Goal: Task Accomplishment & Management: Complete application form

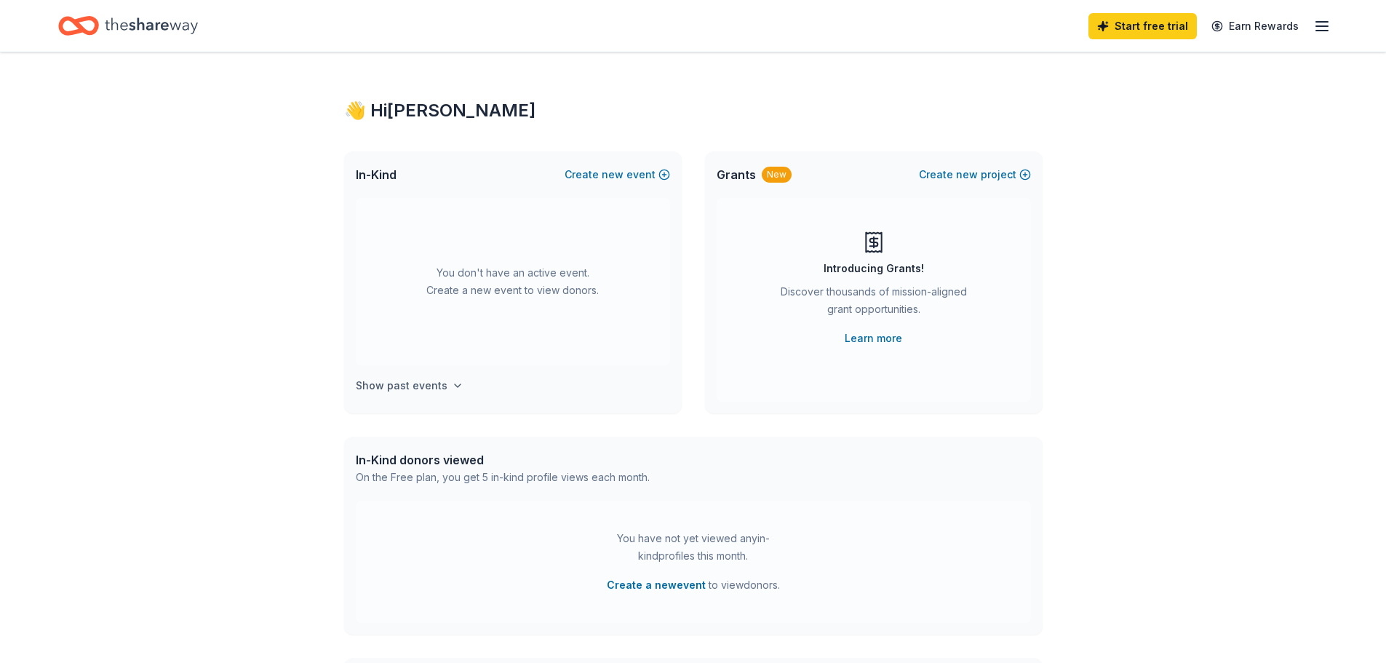
click at [453, 388] on icon "button" at bounding box center [458, 386] width 12 height 12
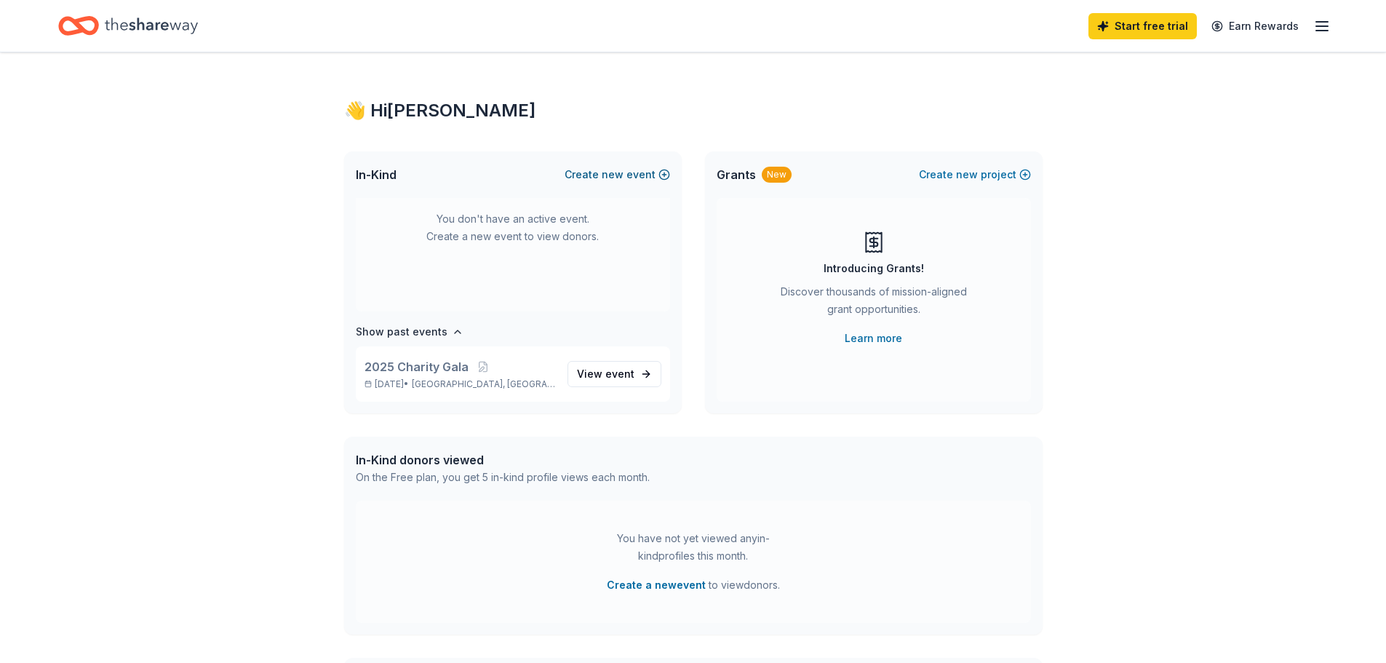
click at [665, 175] on button "Create new event" at bounding box center [618, 174] width 106 height 17
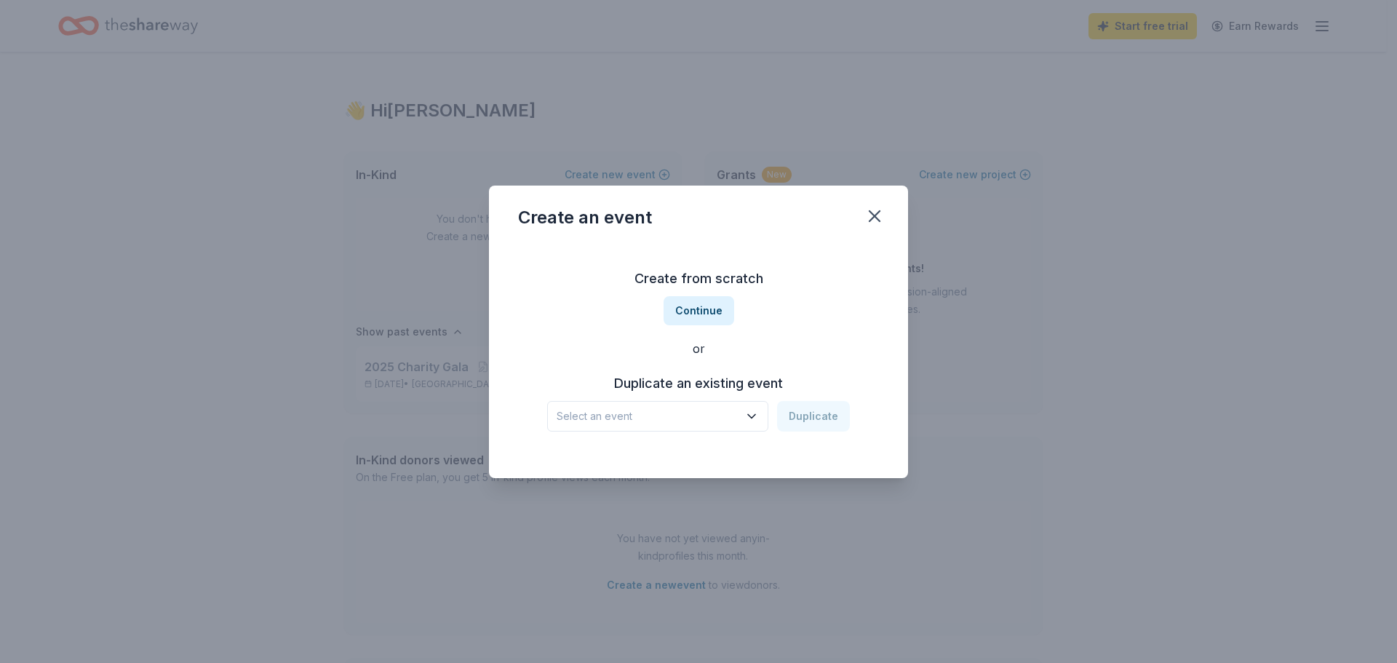
click at [709, 294] on div "Create from scratch Continue or Duplicate an existing event Select an event Dup…" at bounding box center [698, 349] width 361 height 211
click at [711, 306] on button "Continue" at bounding box center [699, 310] width 71 height 29
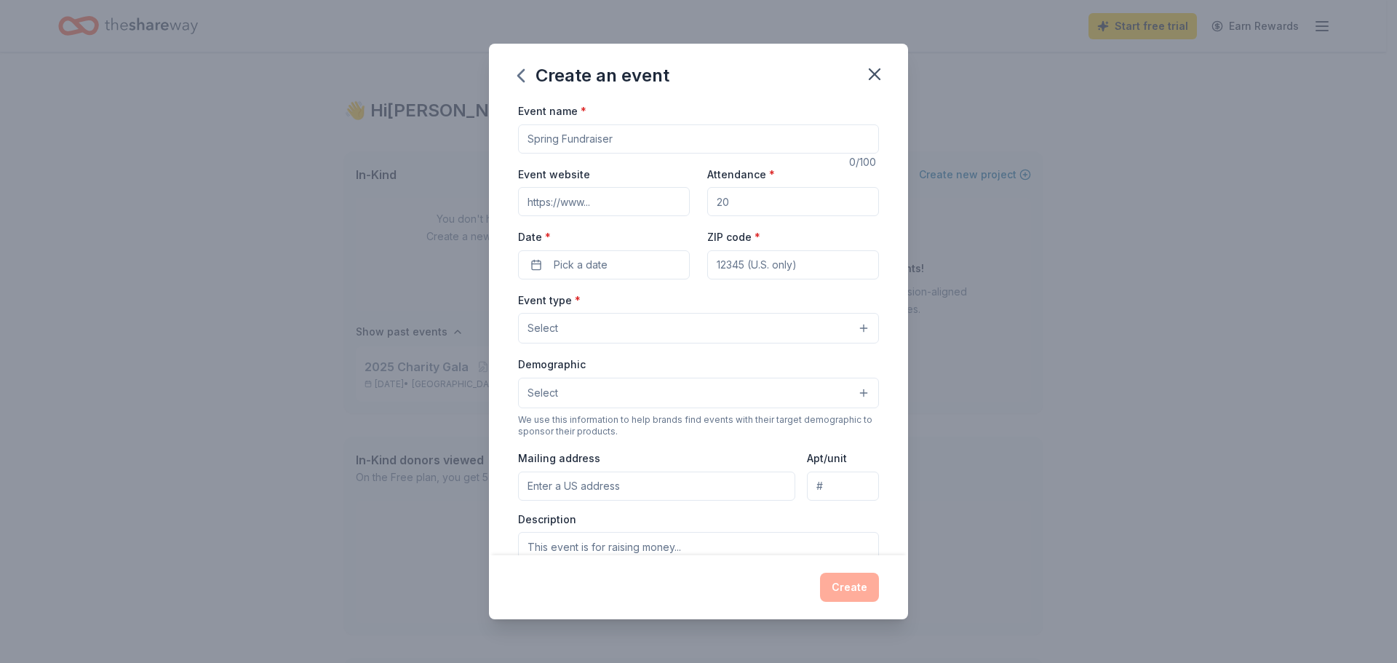
click at [620, 143] on input "Event name *" at bounding box center [698, 138] width 361 height 29
type input "North [US_STATE] Giving Day"
click at [595, 198] on input "Event website" at bounding box center [604, 201] width 172 height 29
click at [733, 266] on input "ZIP code *" at bounding box center [793, 264] width 172 height 29
type input "76014"
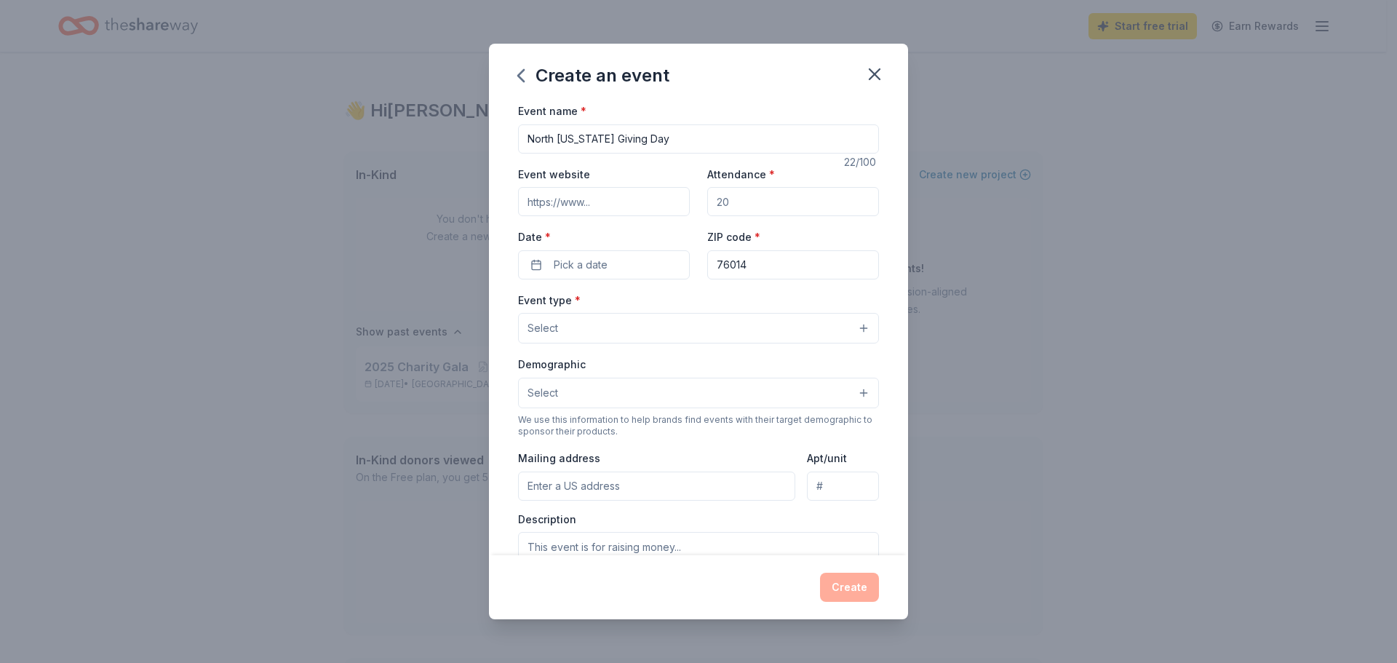
click at [774, 205] on input "Attendance *" at bounding box center [793, 201] width 172 height 29
click at [630, 395] on button "Select" at bounding box center [698, 393] width 361 height 31
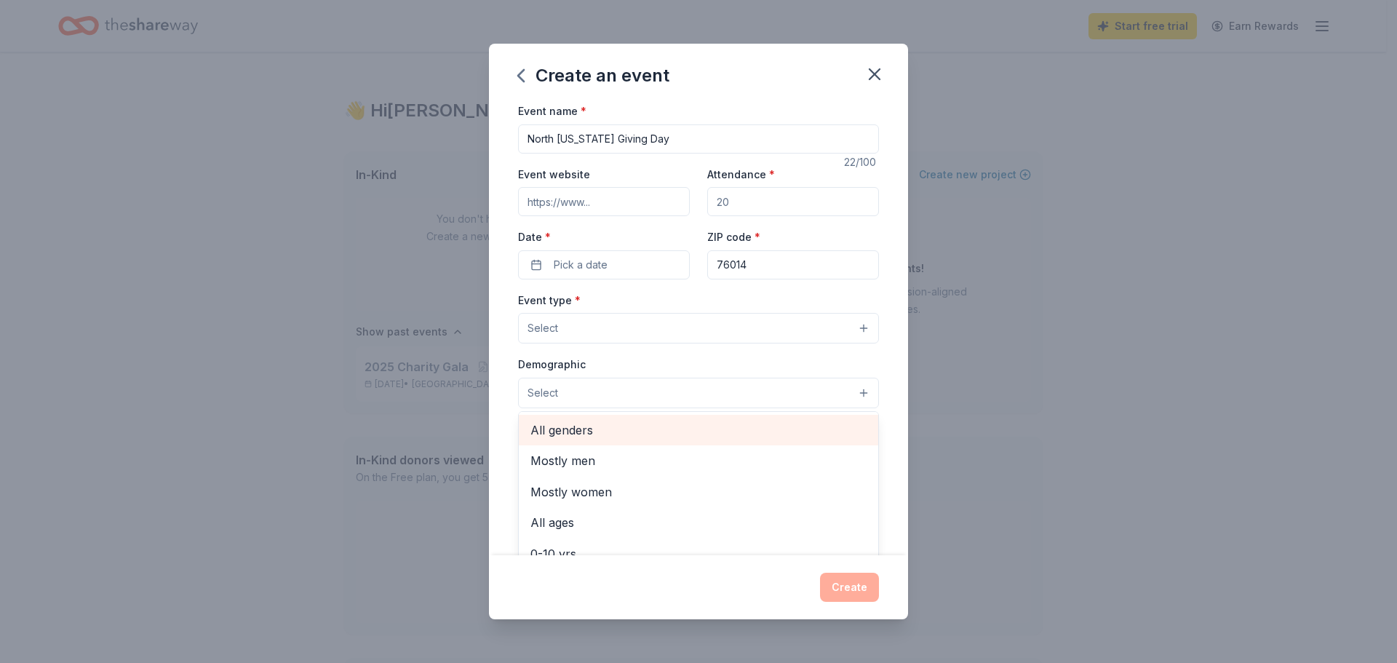
click at [624, 428] on span "All genders" at bounding box center [699, 430] width 336 height 19
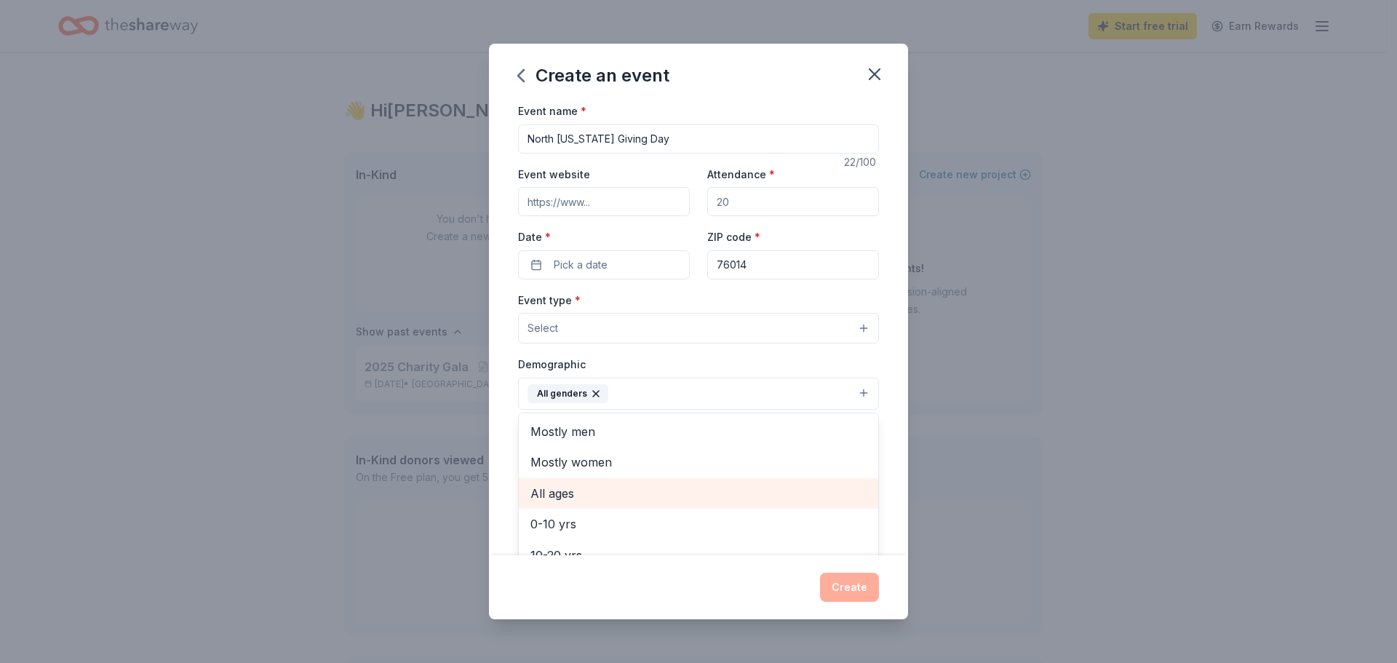
click at [620, 489] on span "All ages" at bounding box center [699, 493] width 336 height 19
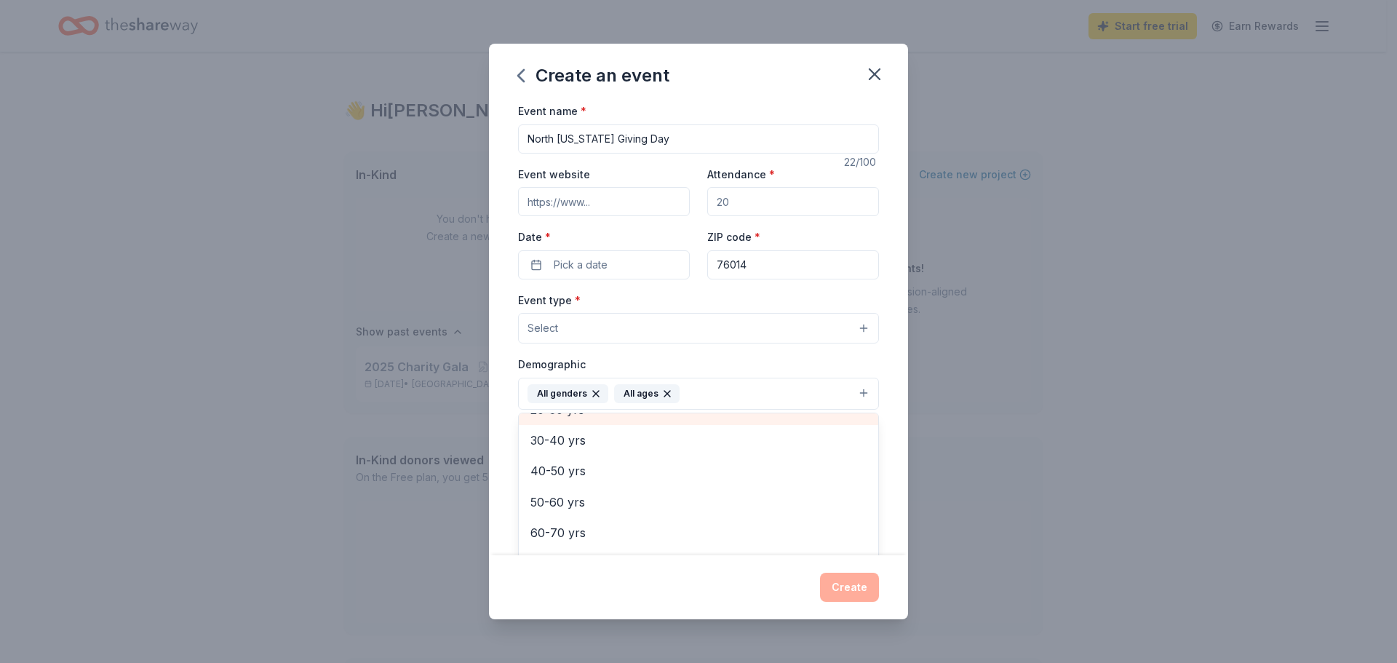
scroll to position [172, 0]
click at [670, 361] on div "Demographic All genders All ages Mostly men Mostly women 0-10 yrs 10-20 yrs 20-…" at bounding box center [698, 382] width 361 height 55
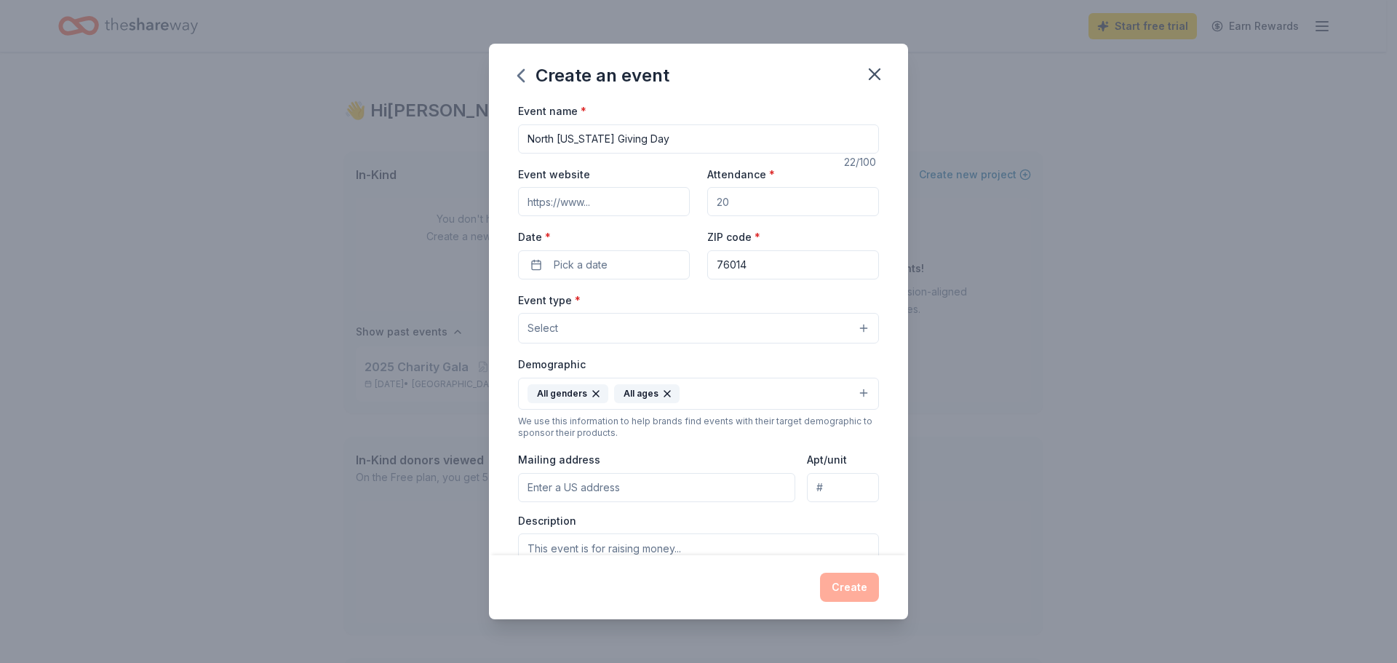
click at [541, 323] on span "Select" at bounding box center [543, 328] width 31 height 17
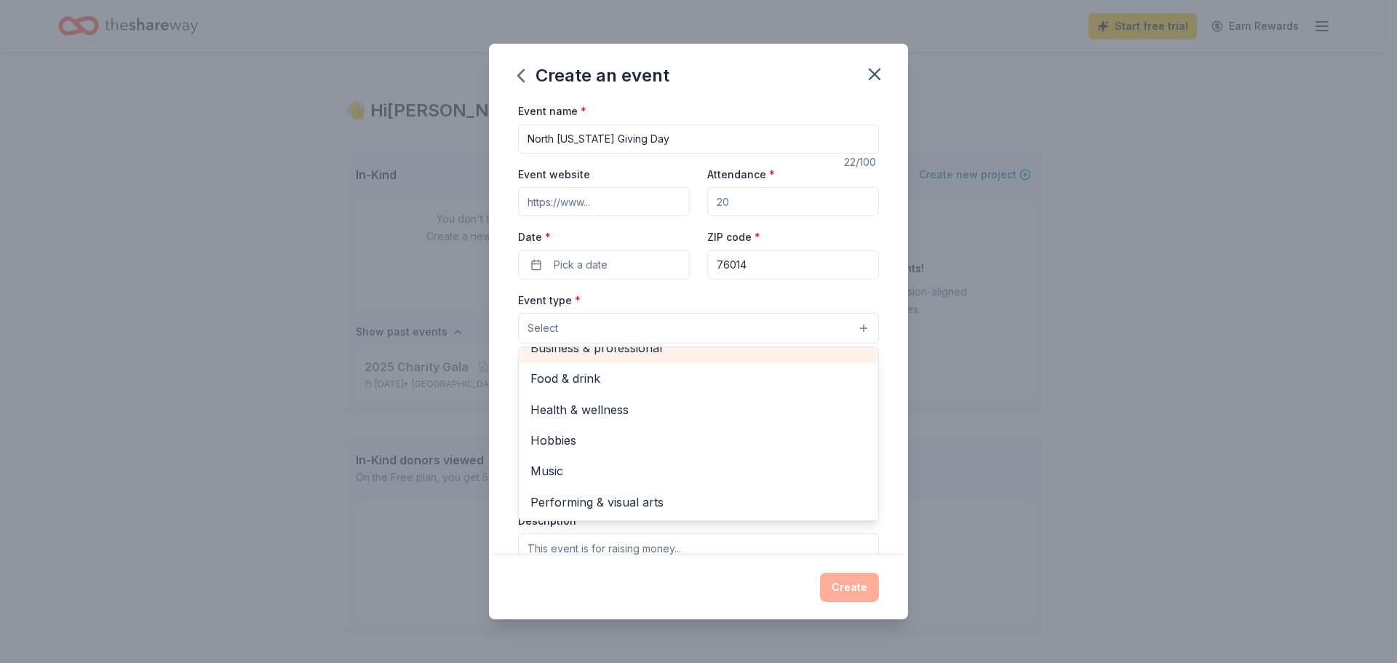
scroll to position [0, 0]
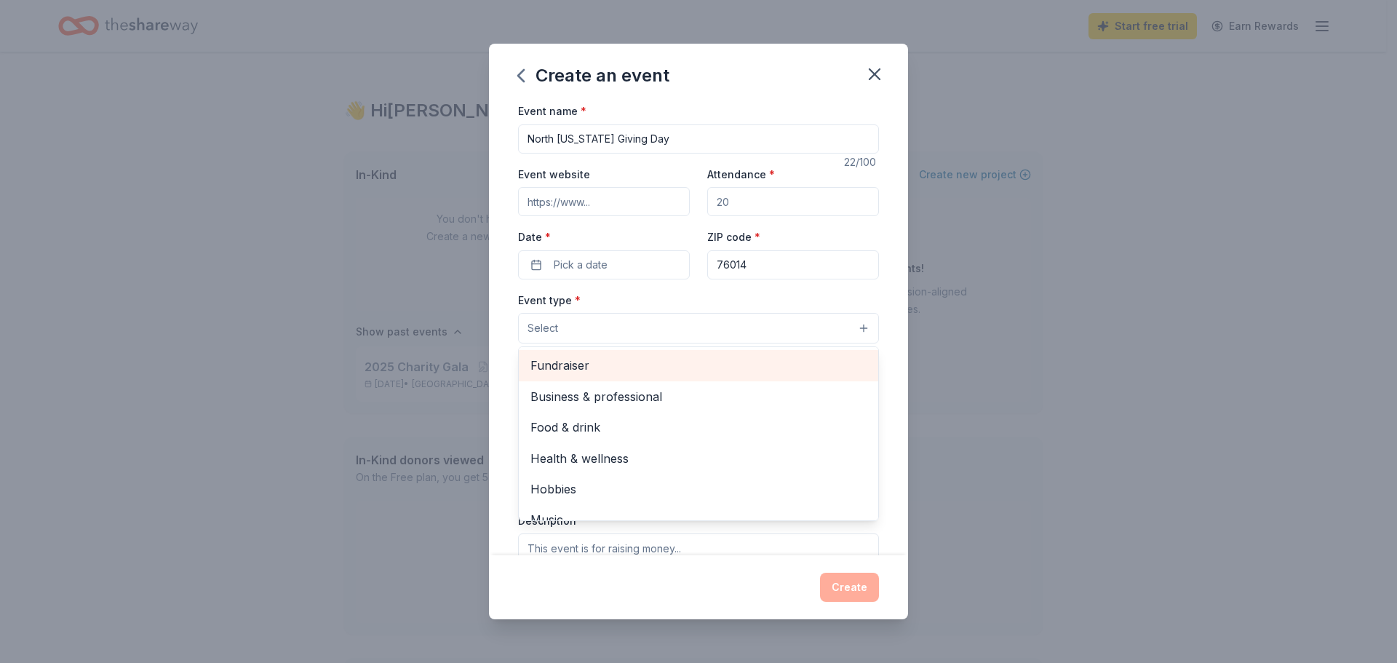
click at [600, 366] on span "Fundraiser" at bounding box center [699, 365] width 336 height 19
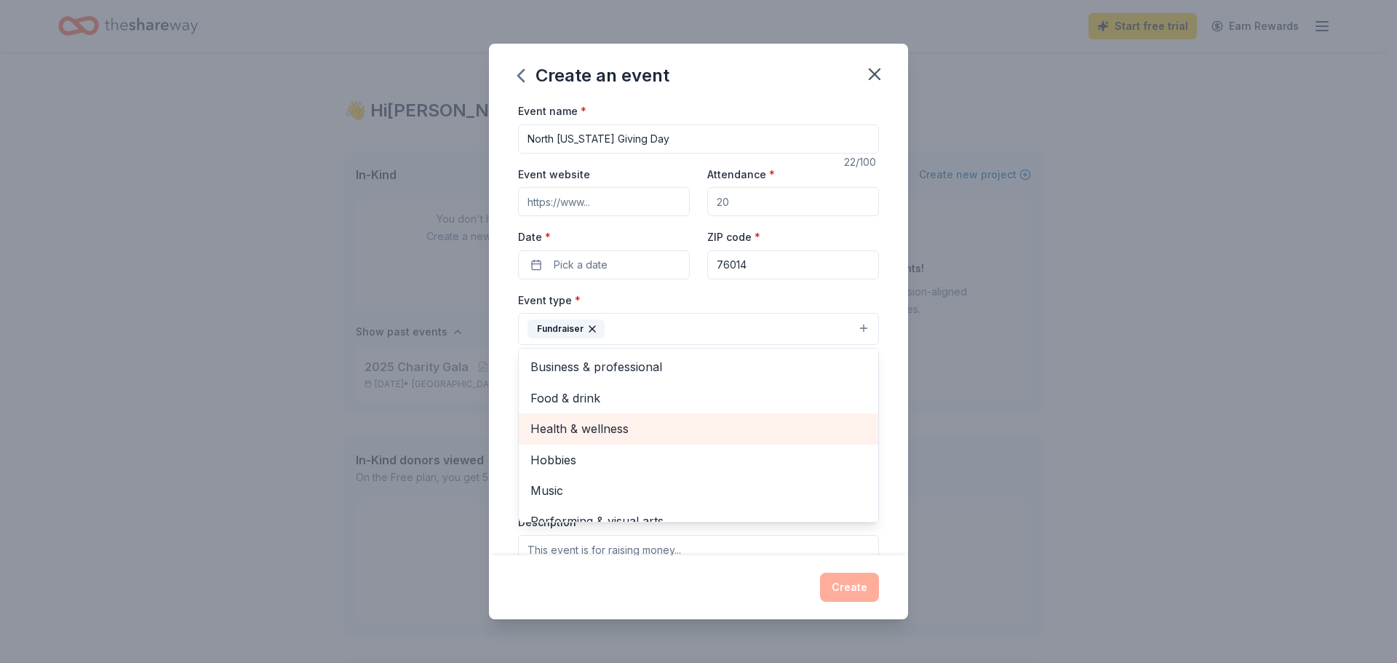
click at [669, 426] on span "Health & wellness" at bounding box center [699, 428] width 336 height 19
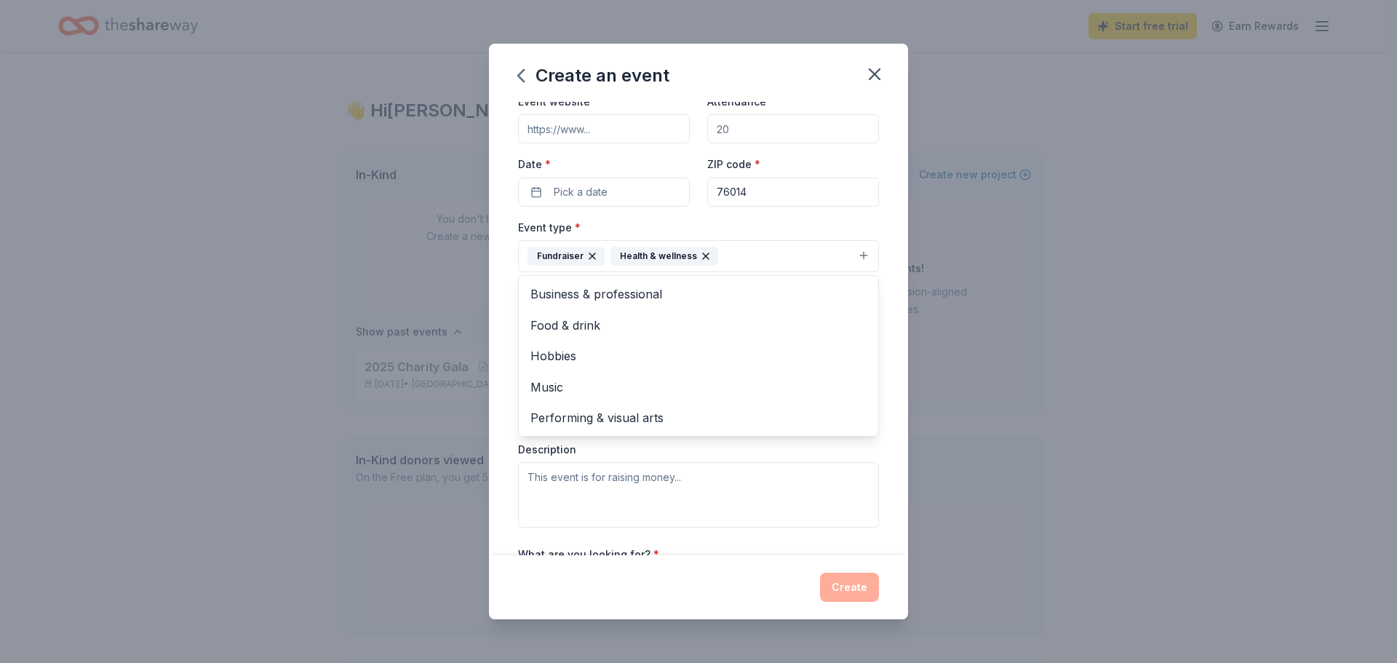
click at [509, 397] on div "Event name * North Texas Giving Day 22 /100 Event website Attendance * Date * P…" at bounding box center [698, 328] width 419 height 453
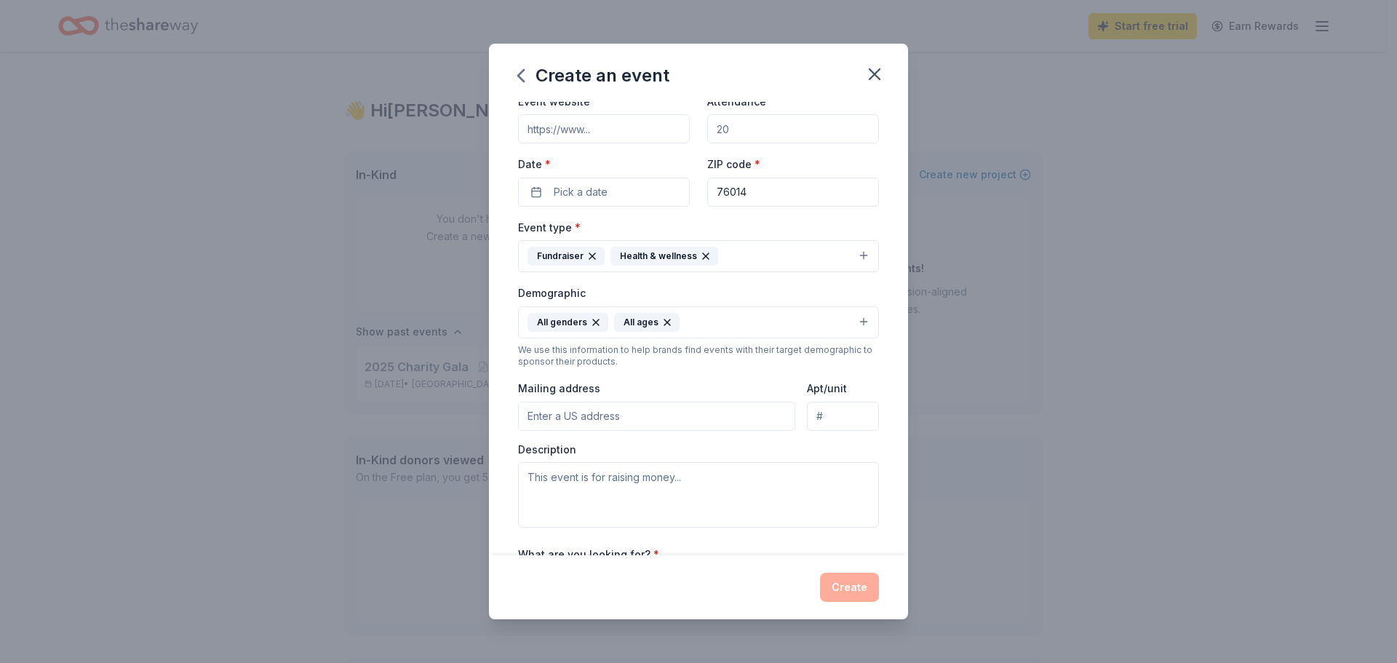
click at [509, 211] on div "Event name * North Texas Giving Day 22 /100 Event website Attendance * Date * P…" at bounding box center [698, 328] width 419 height 453
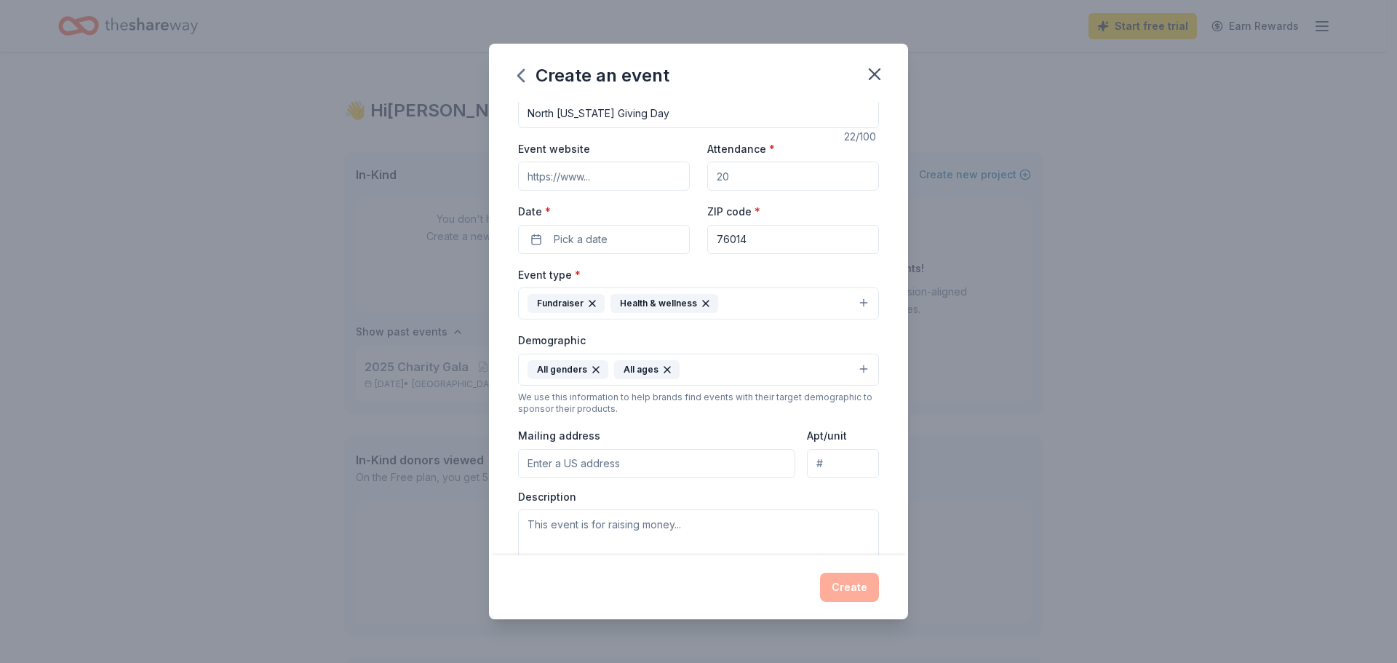
scroll to position [0, 0]
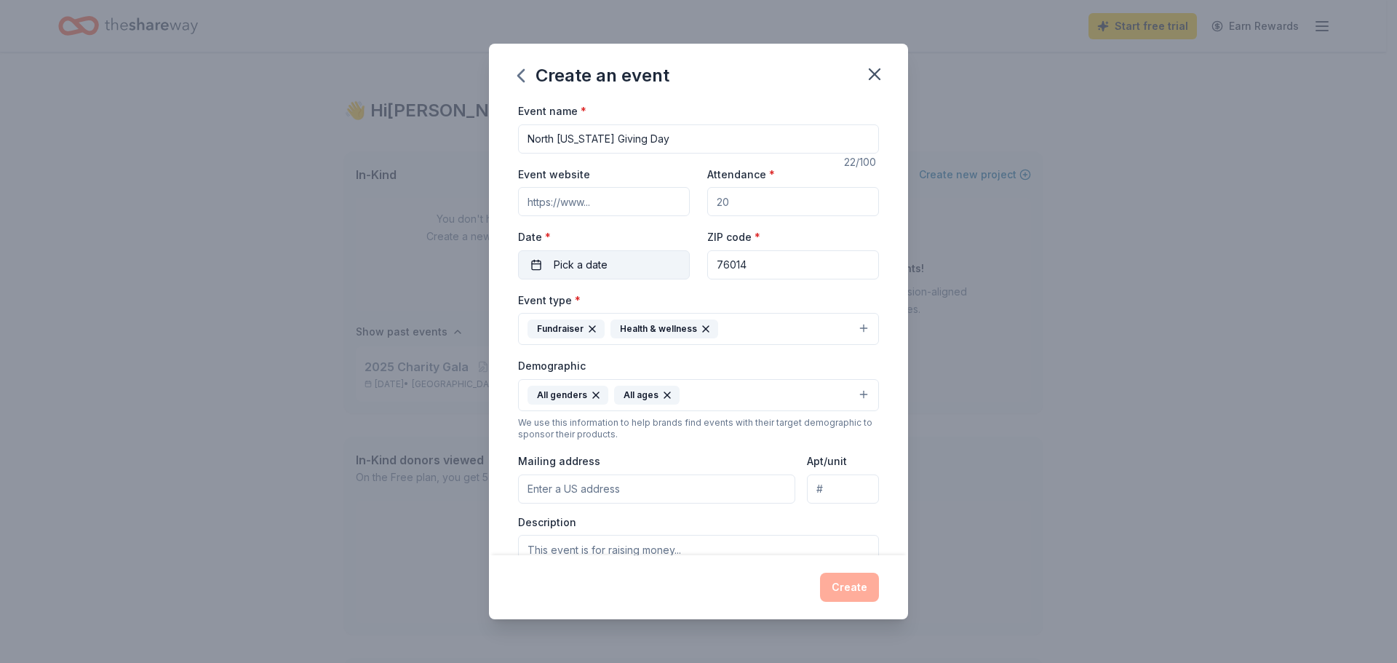
click at [579, 267] on span "Pick a date" at bounding box center [581, 264] width 54 height 17
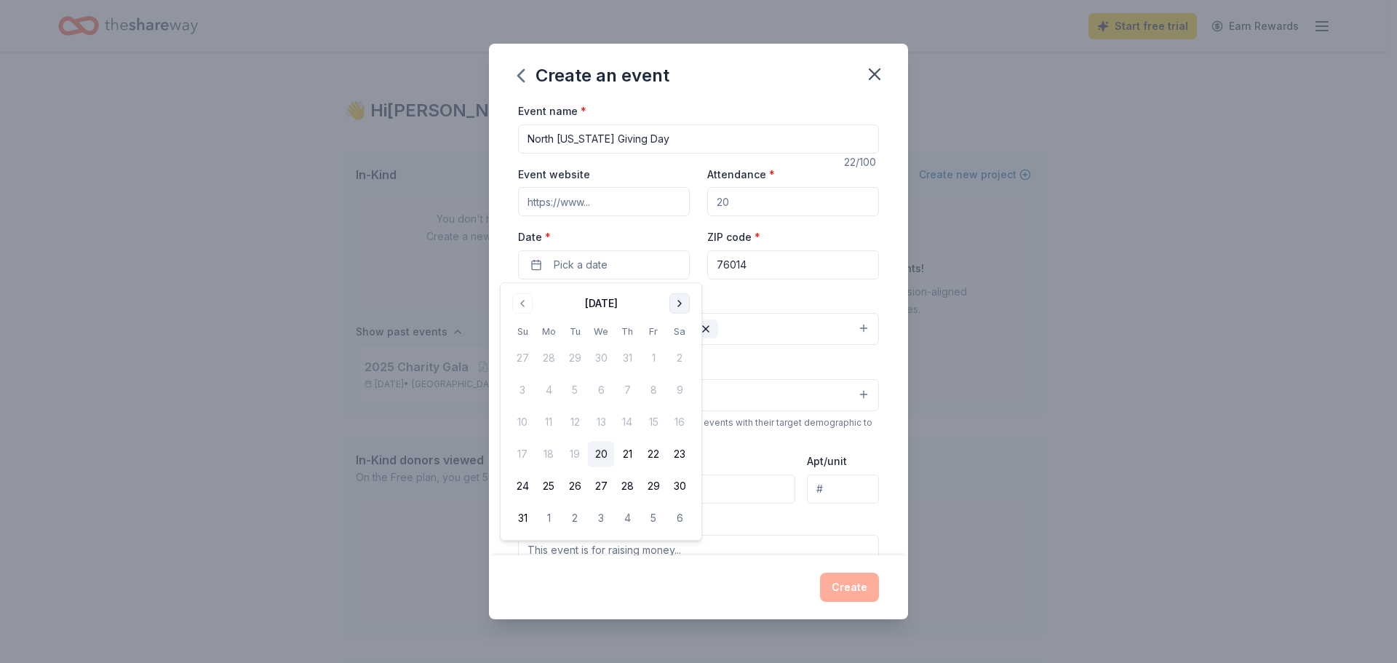
click at [679, 303] on button "Go to next month" at bounding box center [680, 303] width 20 height 20
click at [626, 424] on button "18" at bounding box center [627, 422] width 26 height 26
click at [504, 257] on div "Event name * North Texas Giving Day 22 /100 Event website Attendance * Date * 0…" at bounding box center [698, 328] width 419 height 453
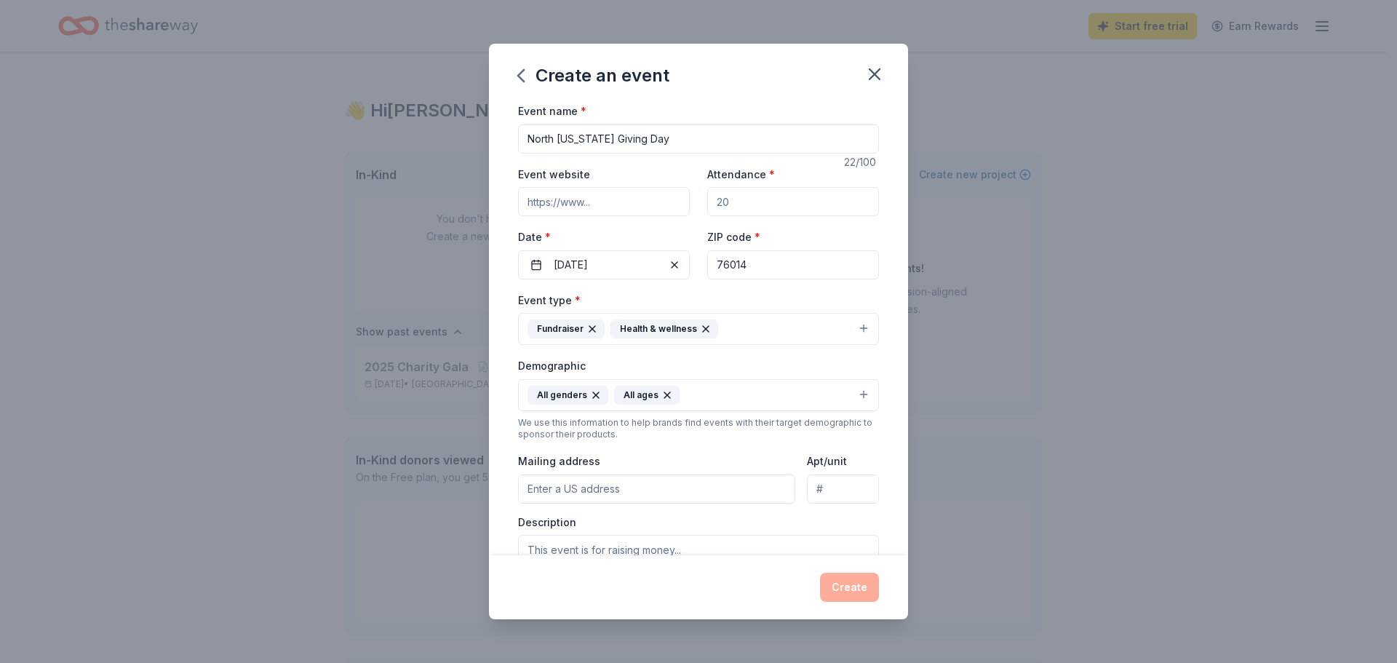
click at [595, 204] on input "Event website" at bounding box center [604, 201] width 172 height 29
paste input "[URL][DOMAIN_NAME]"
type input "[URL][DOMAIN_NAME]"
click at [750, 204] on input "Attendance *" at bounding box center [793, 201] width 172 height 29
type input "1000"
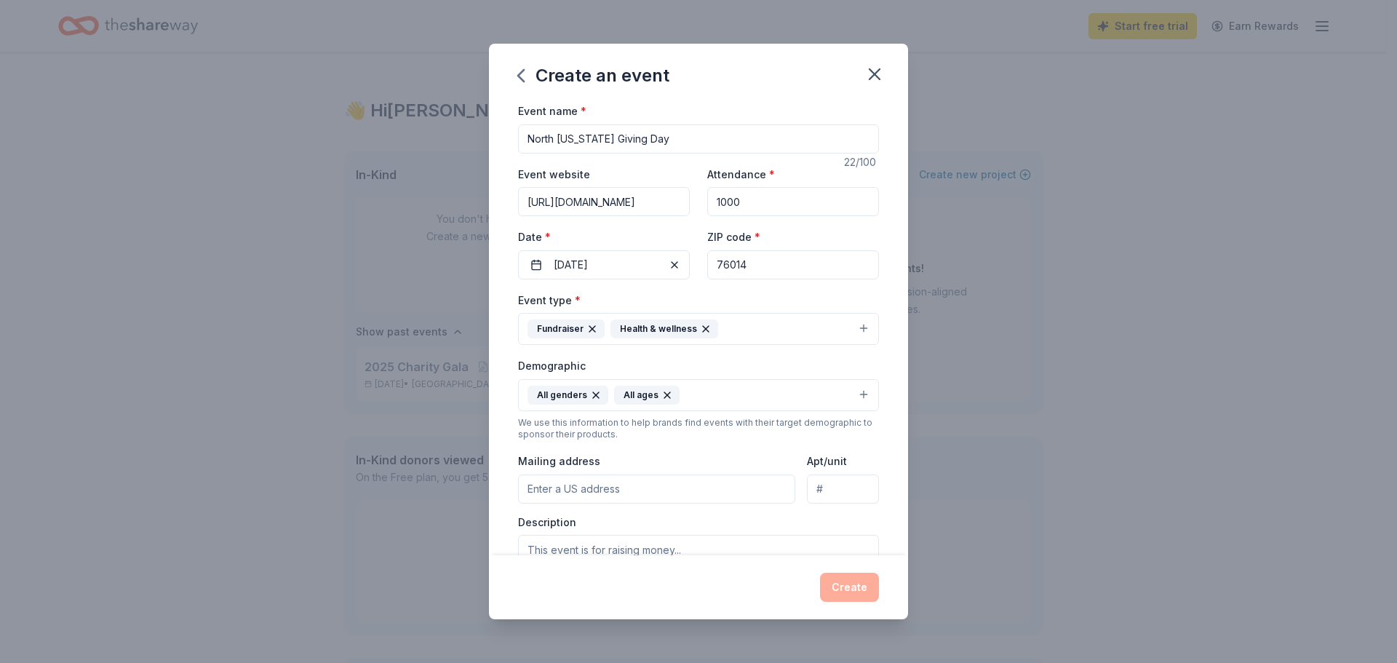
click at [503, 337] on div "Event name * North Texas Giving Day 22 /100 Event website https://www.northtexa…" at bounding box center [698, 328] width 419 height 453
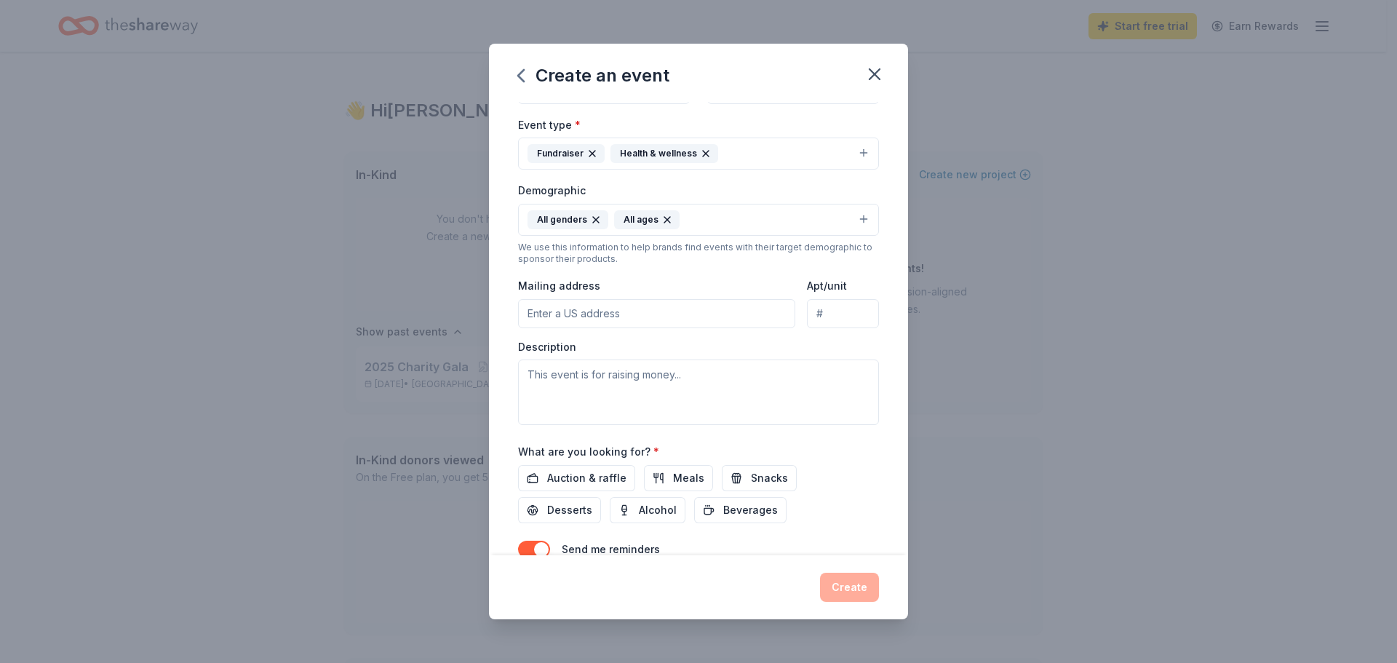
scroll to position [218, 0]
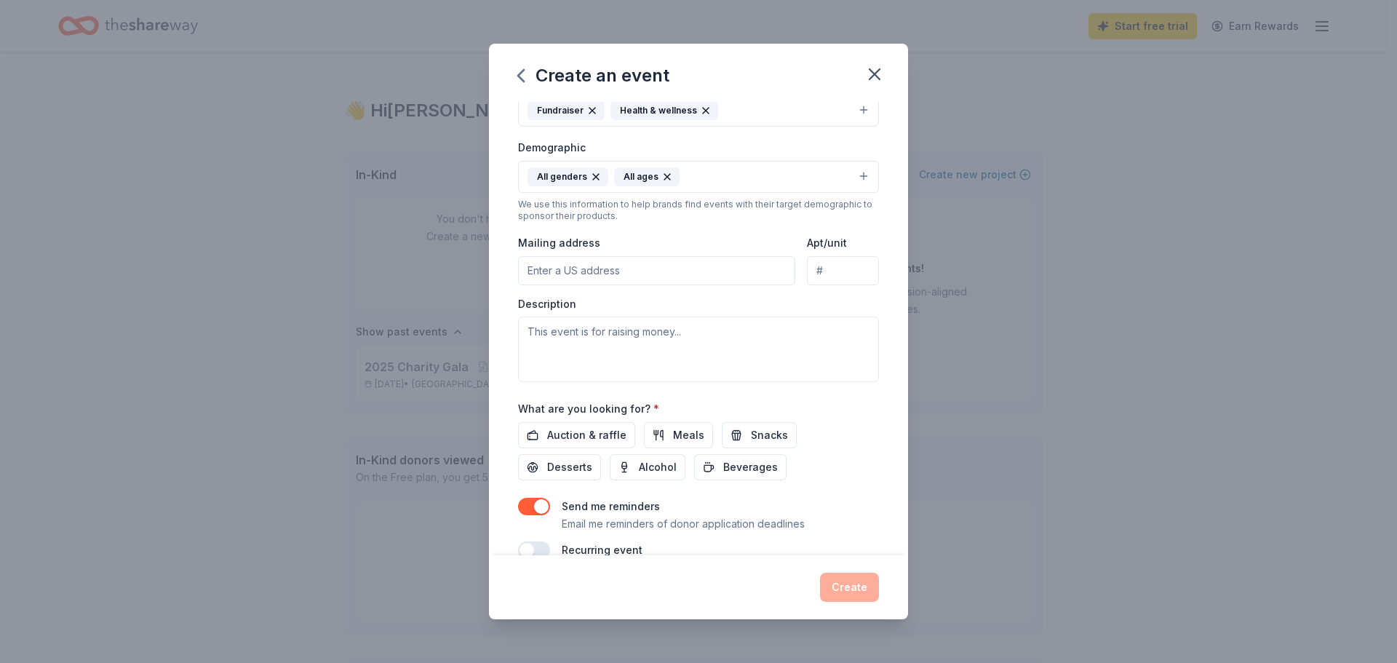
click at [617, 272] on input "Mailing address" at bounding box center [656, 270] width 277 height 29
click at [720, 273] on input "250 W Arbrook Blvd Apt 434" at bounding box center [656, 270] width 277 height 29
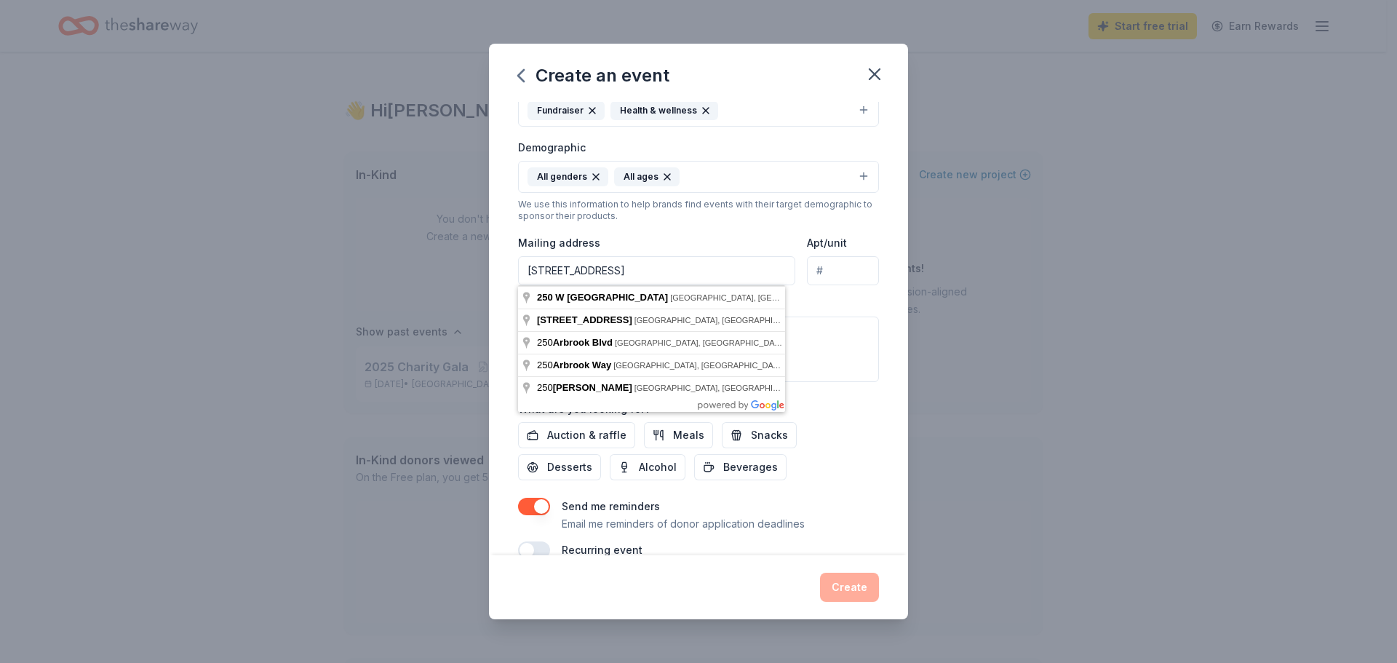
type input "250 W Arbrook Blvd"
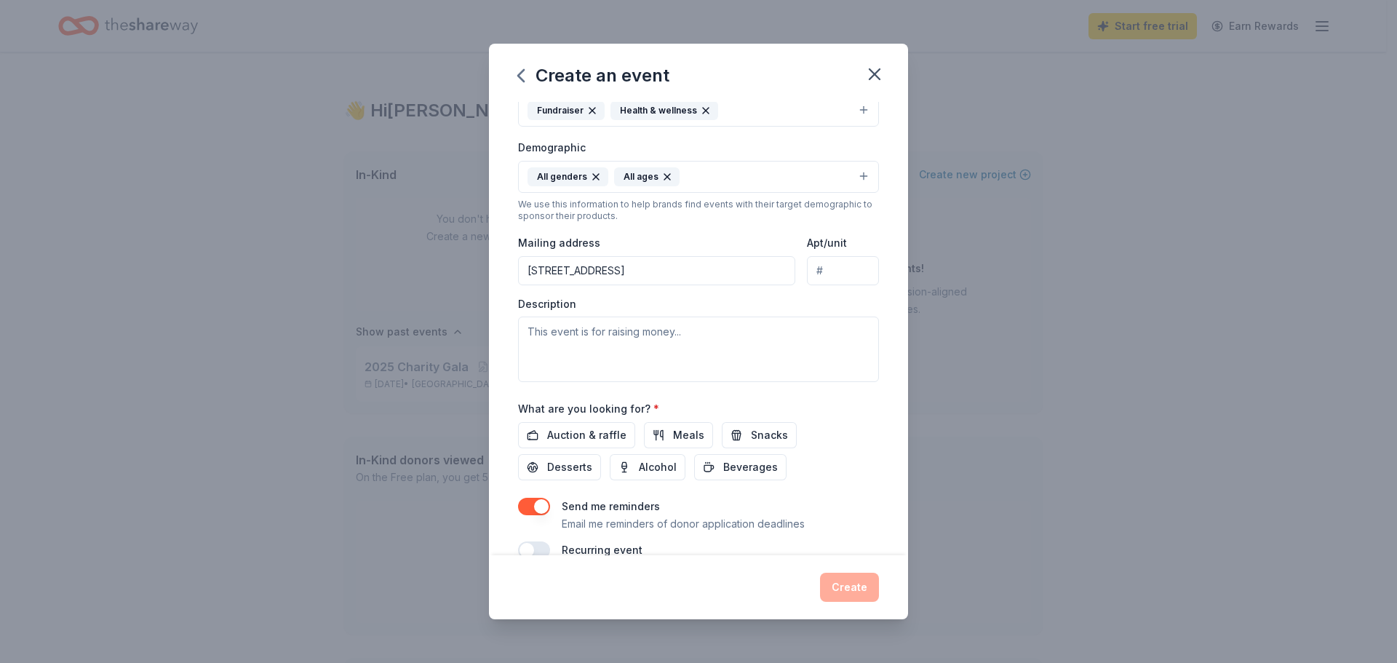
click at [830, 273] on input "Apt/unit" at bounding box center [843, 270] width 72 height 29
type input "Suite 434"
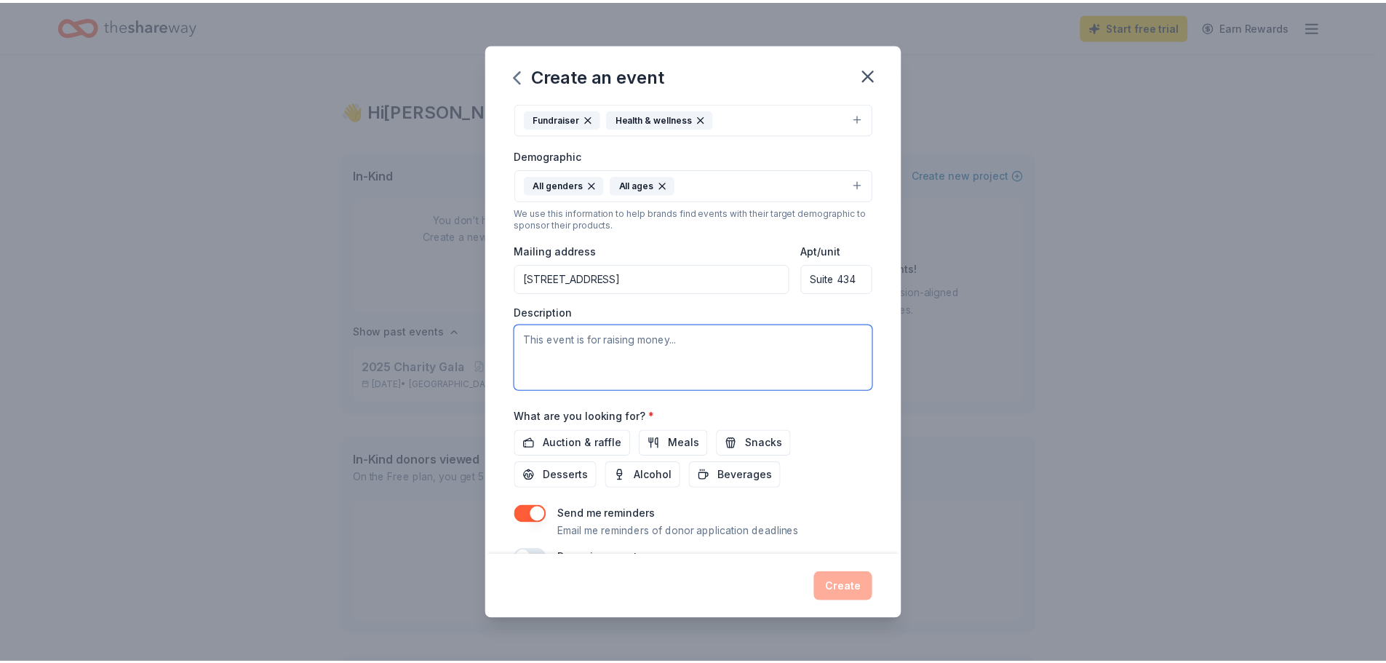
scroll to position [245, 0]
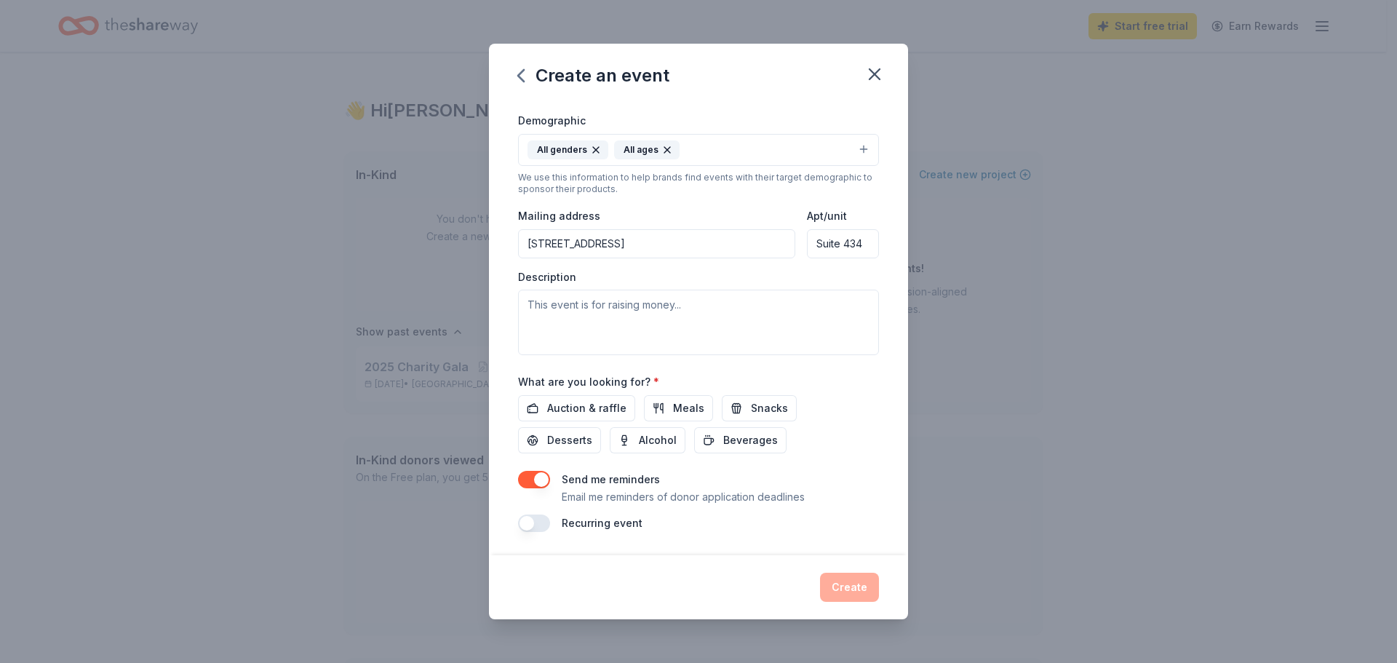
click at [630, 243] on input "250 W Arbrook Blvd" at bounding box center [656, 243] width 277 height 29
click at [878, 274] on div "Event name * North Texas Giving Day 22 /100 Event website https://www.northtexa…" at bounding box center [698, 328] width 419 height 453
click at [676, 314] on textarea at bounding box center [698, 323] width 361 height 66
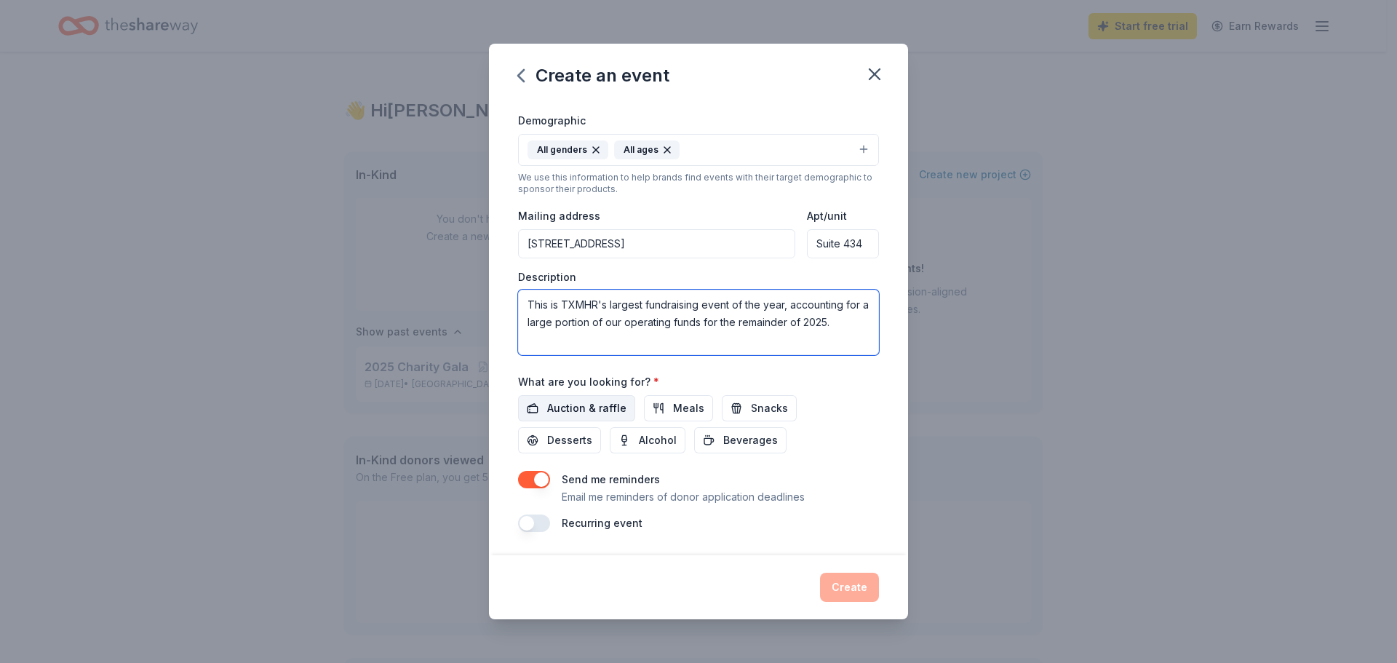
type textarea "This is TXMHR's largest fundraising event of the year, accounting for a large p…"
click at [599, 405] on span "Auction & raffle" at bounding box center [586, 408] width 79 height 17
click at [861, 584] on button "Create" at bounding box center [849, 587] width 59 height 29
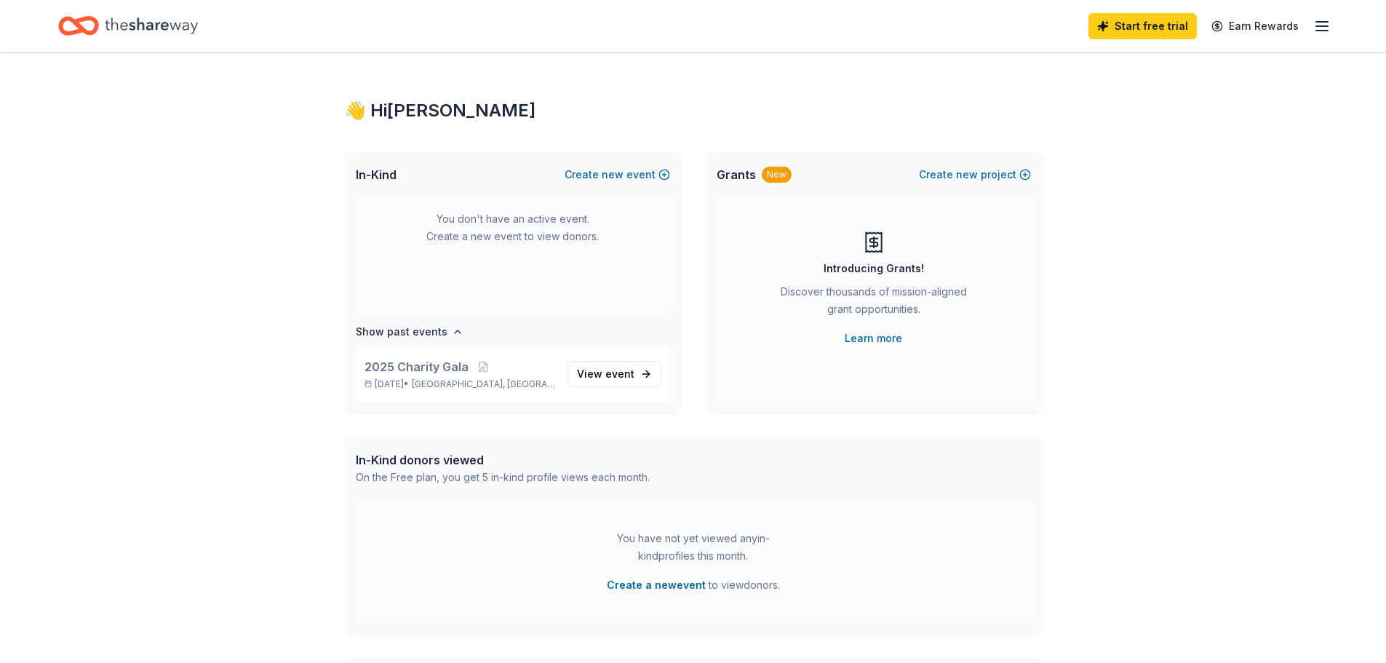
scroll to position [0, 0]
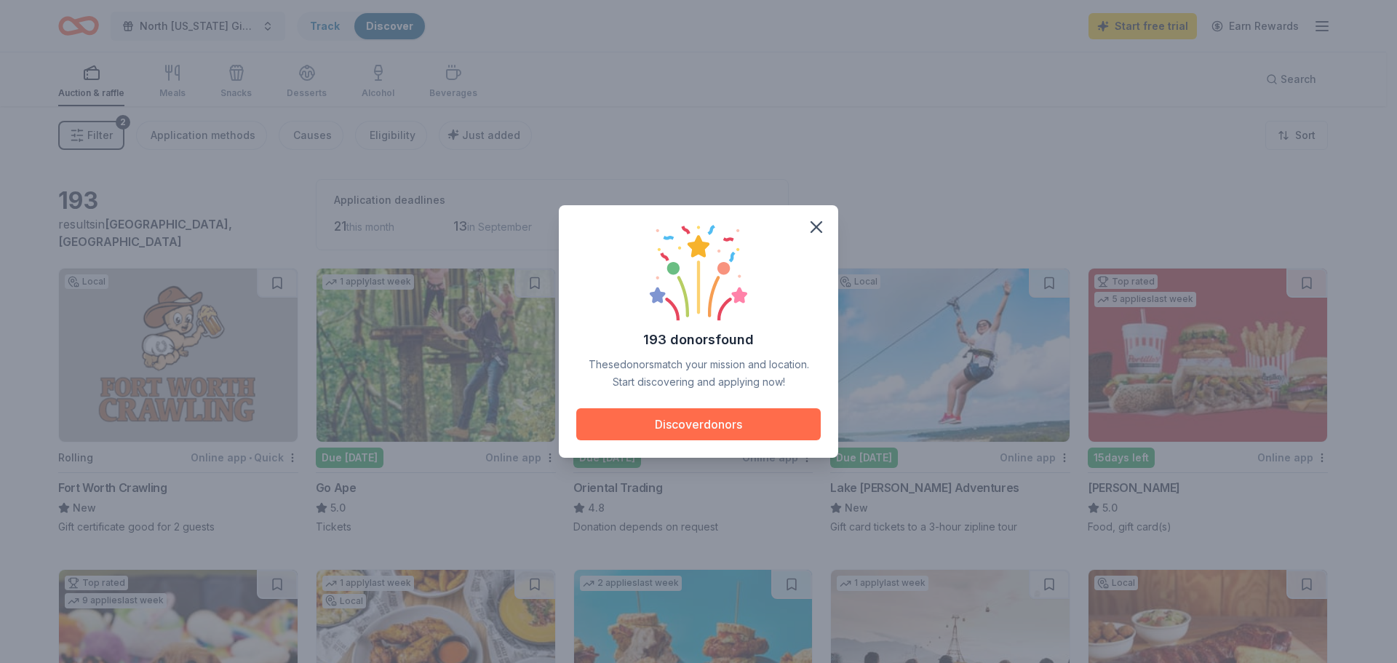
click at [709, 422] on button "Discover donors" at bounding box center [698, 424] width 245 height 32
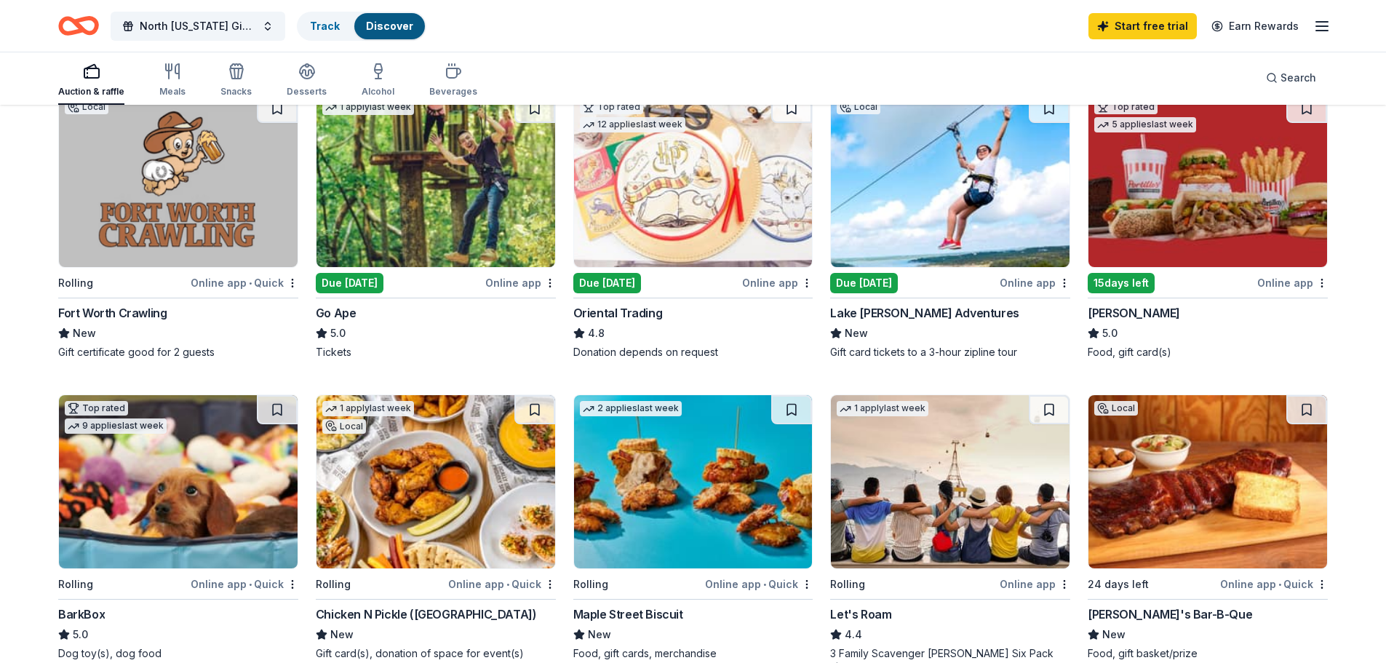
scroll to position [364, 0]
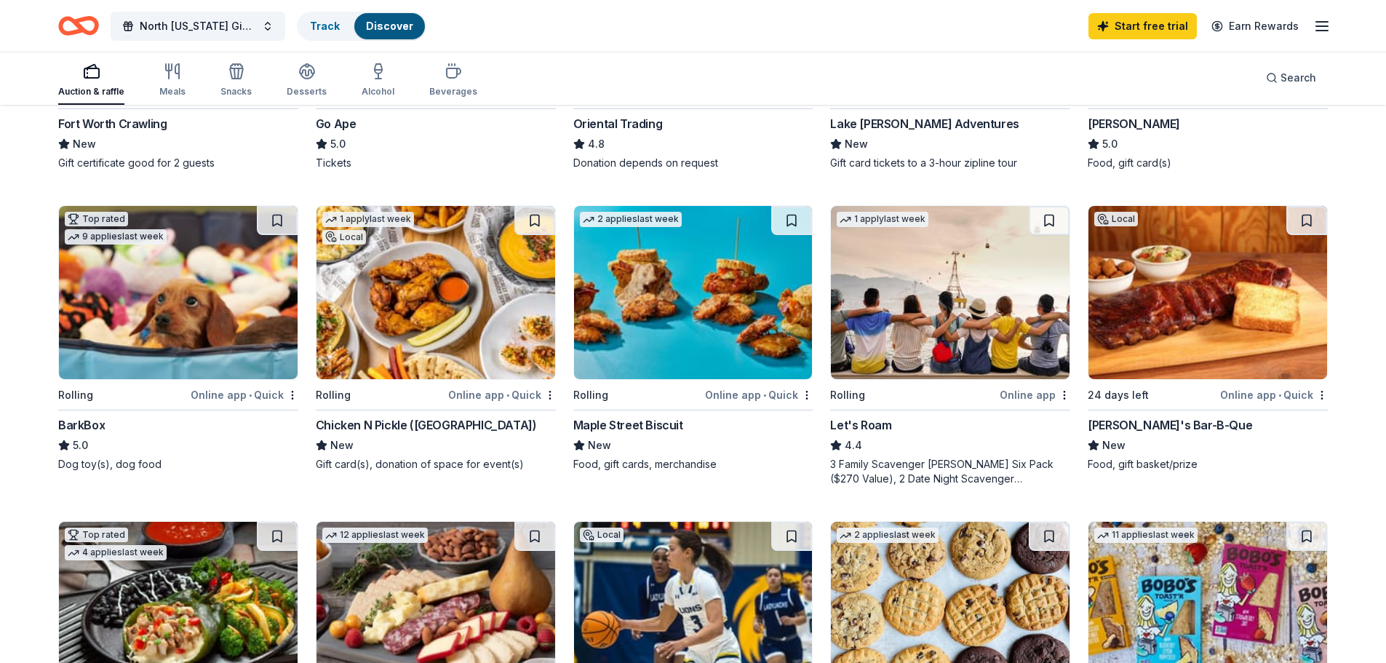
click at [426, 443] on div "New" at bounding box center [436, 445] width 240 height 17
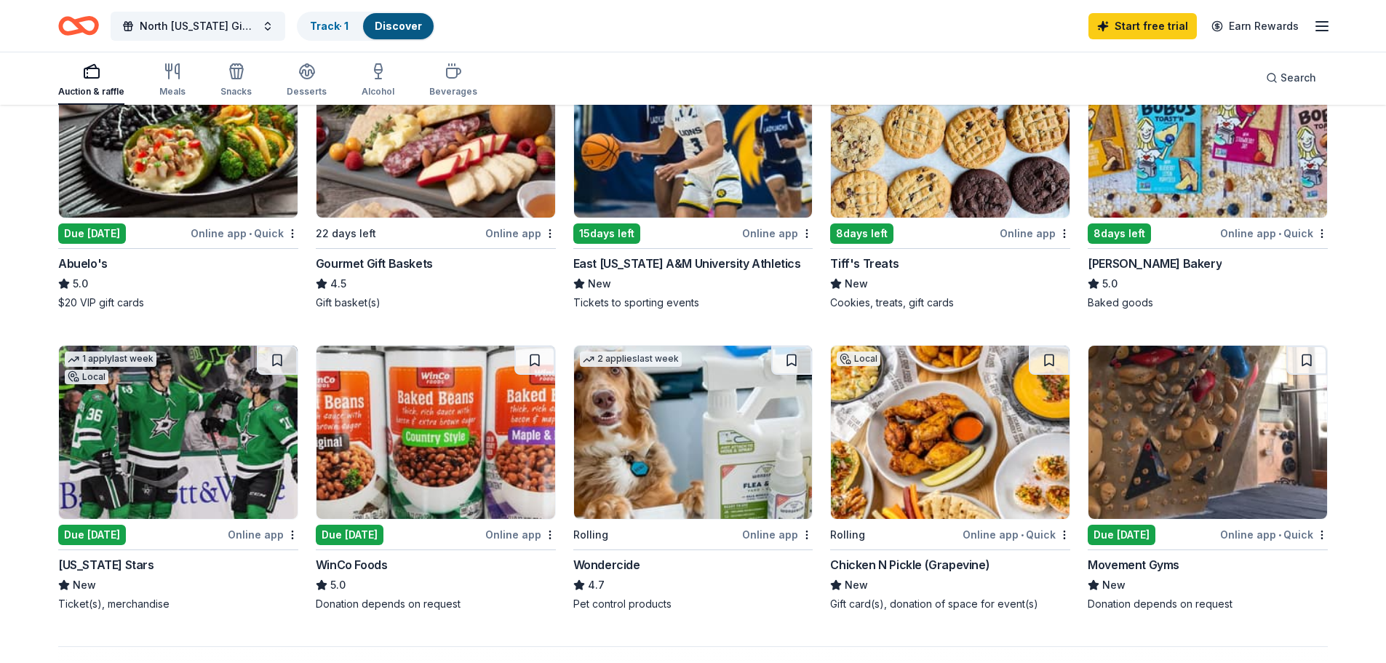
scroll to position [873, 0]
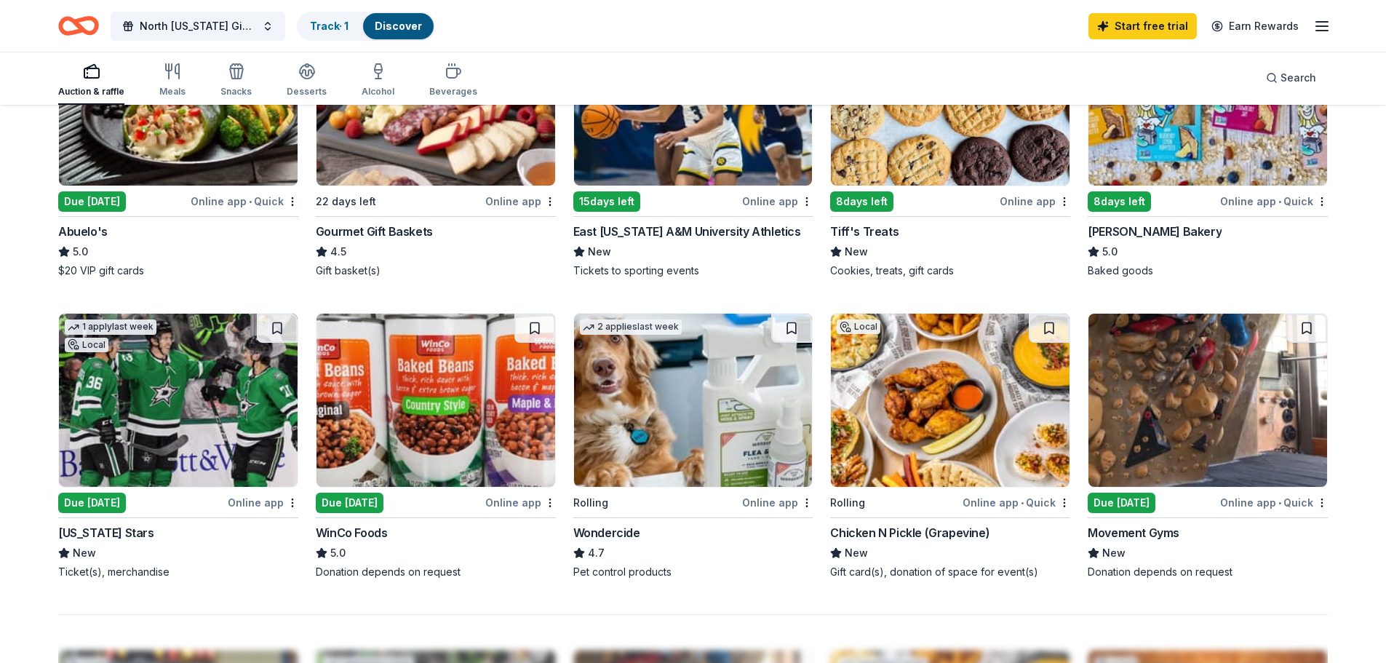
click at [170, 447] on img at bounding box center [178, 400] width 239 height 173
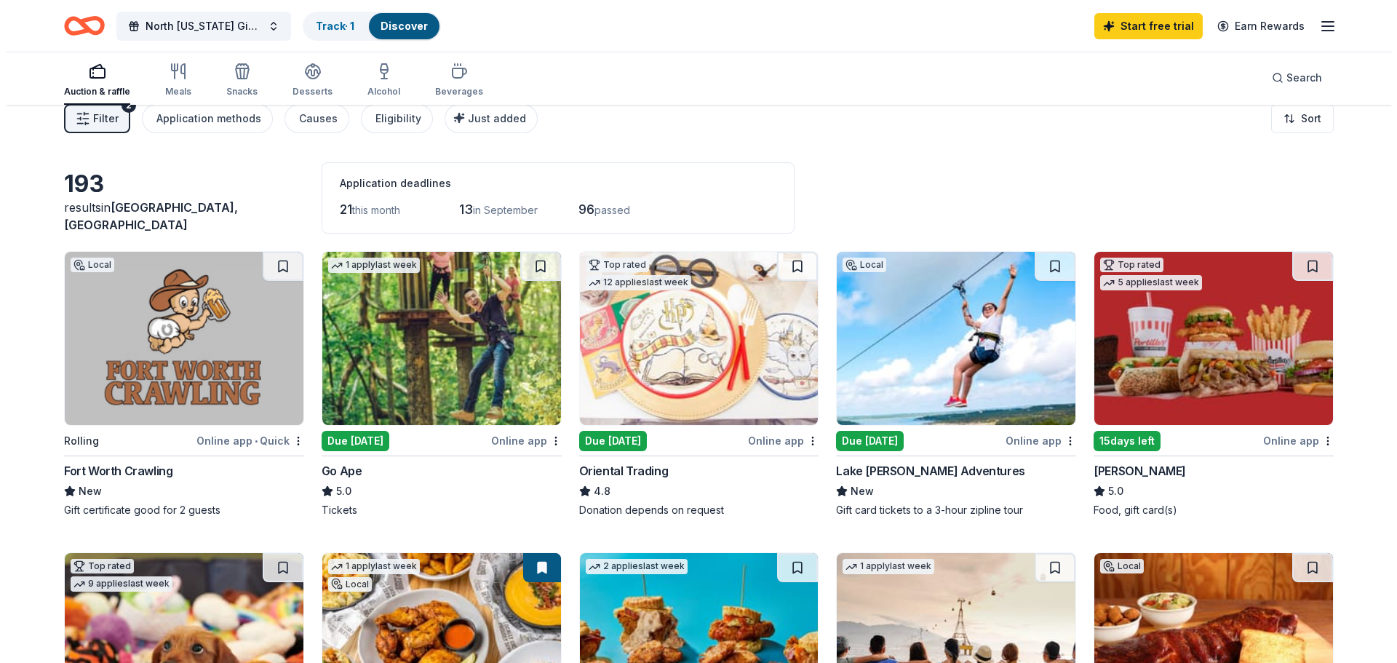
scroll to position [0, 0]
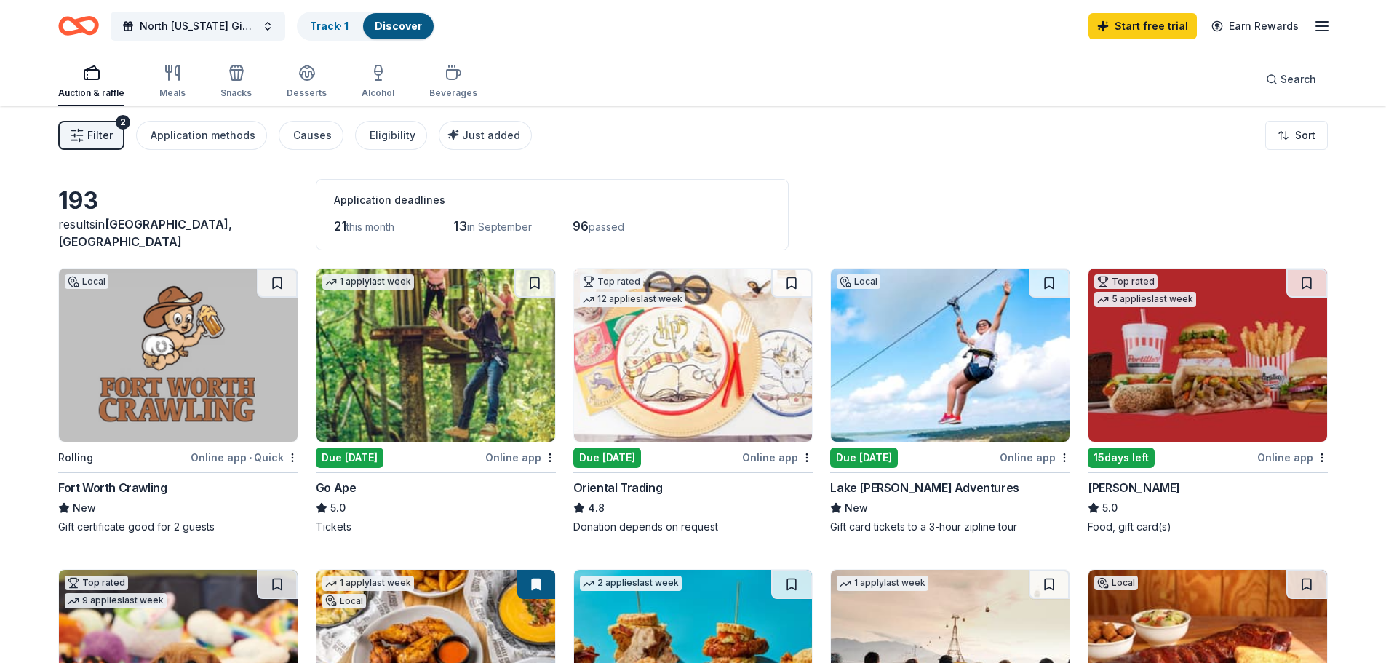
click at [91, 132] on span "Filter" at bounding box center [99, 135] width 25 height 17
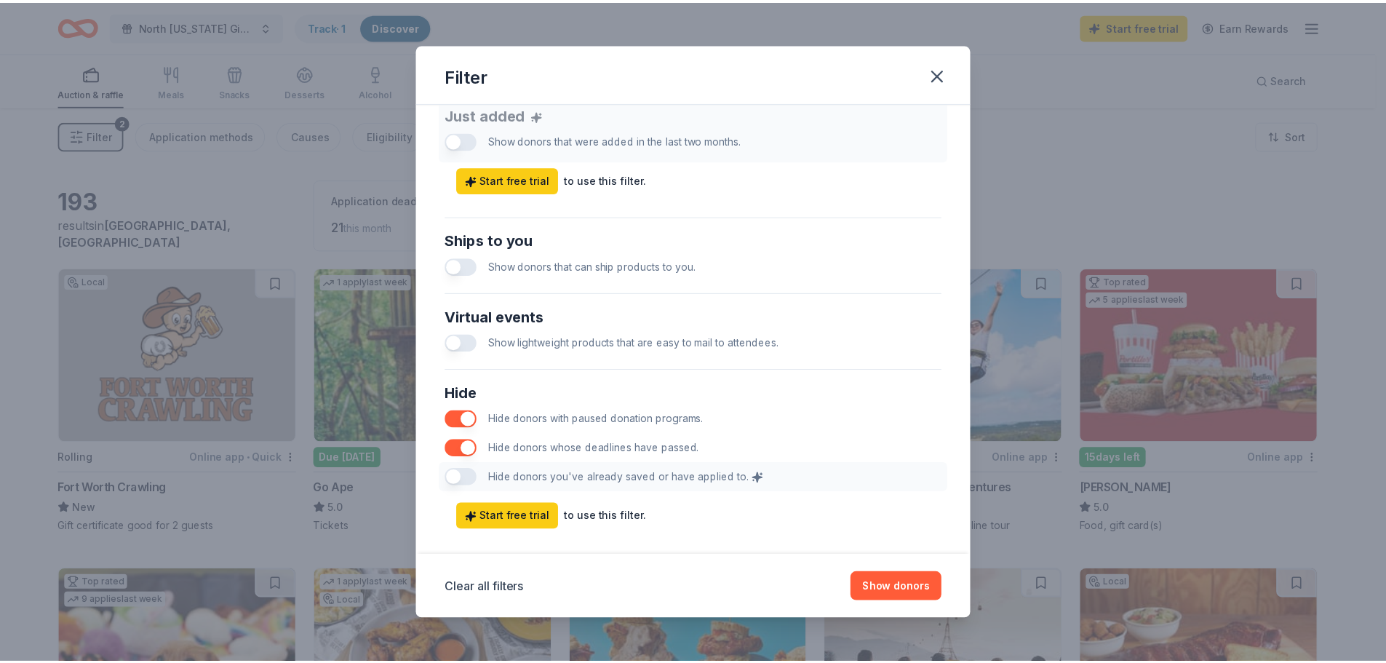
scroll to position [606, 0]
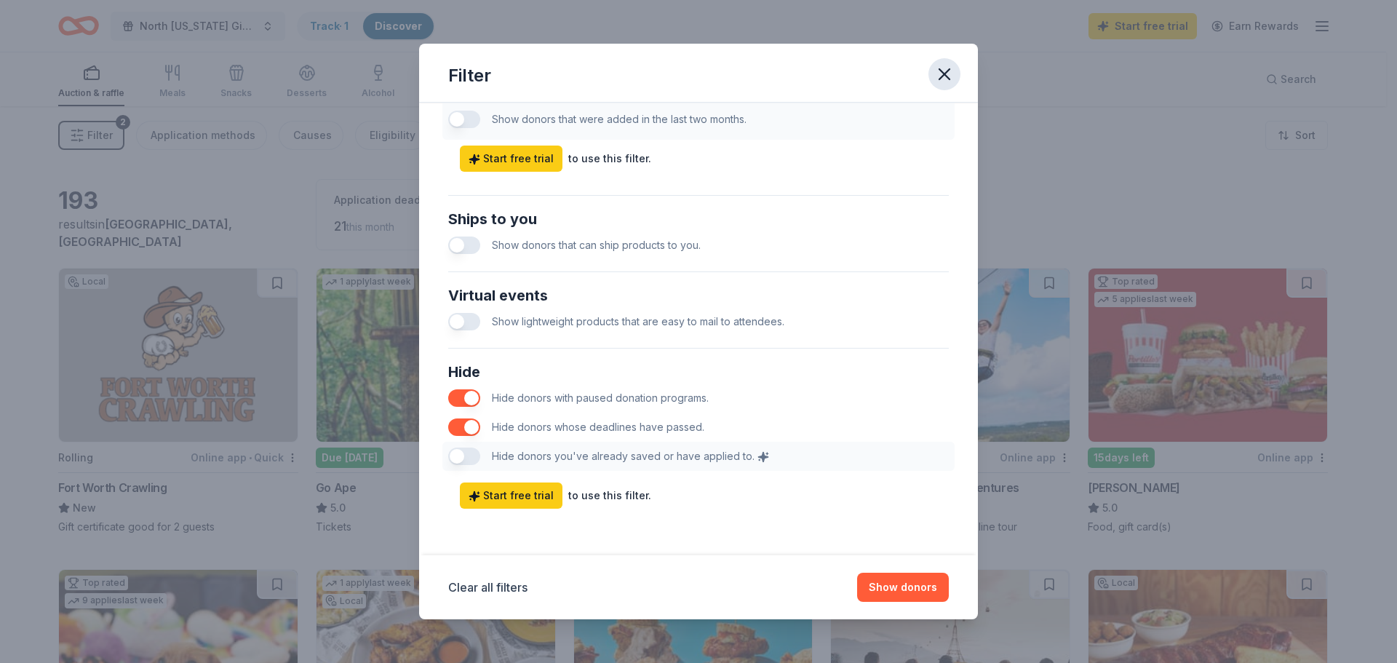
click at [940, 77] on icon "button" at bounding box center [945, 74] width 20 height 20
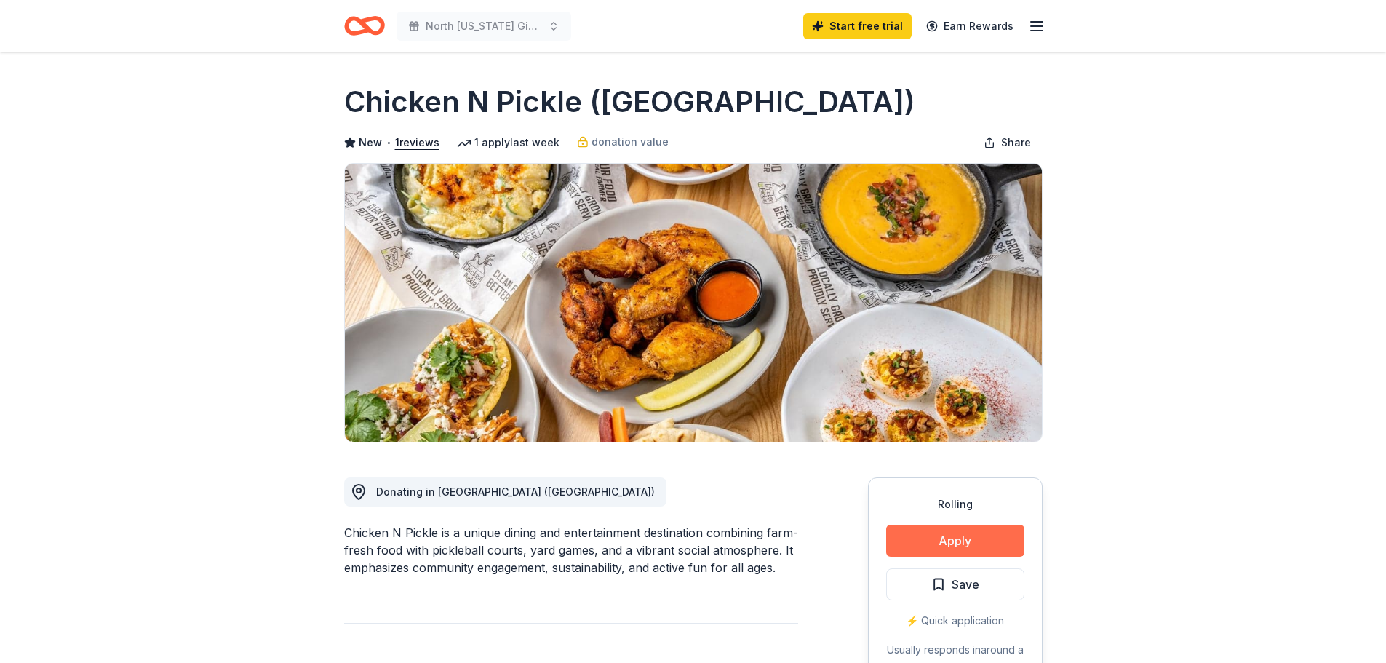
click at [969, 542] on button "Apply" at bounding box center [955, 541] width 138 height 32
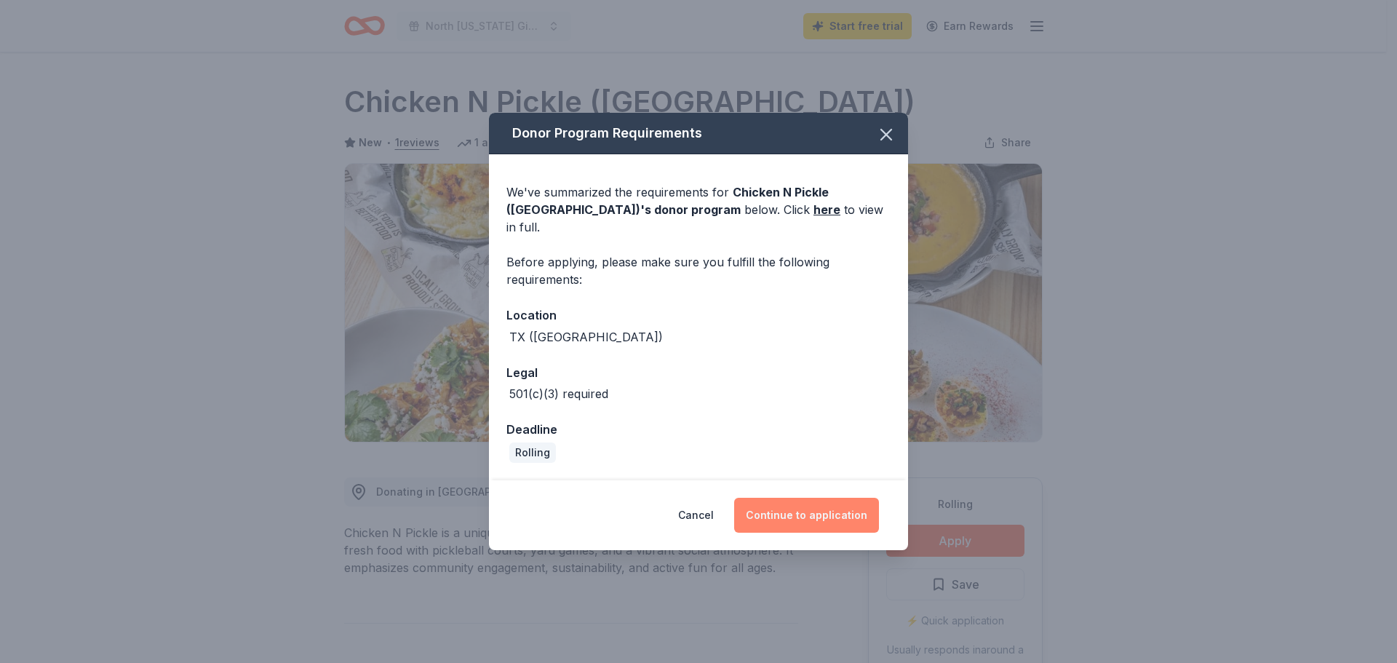
click at [819, 505] on button "Continue to application" at bounding box center [806, 515] width 145 height 35
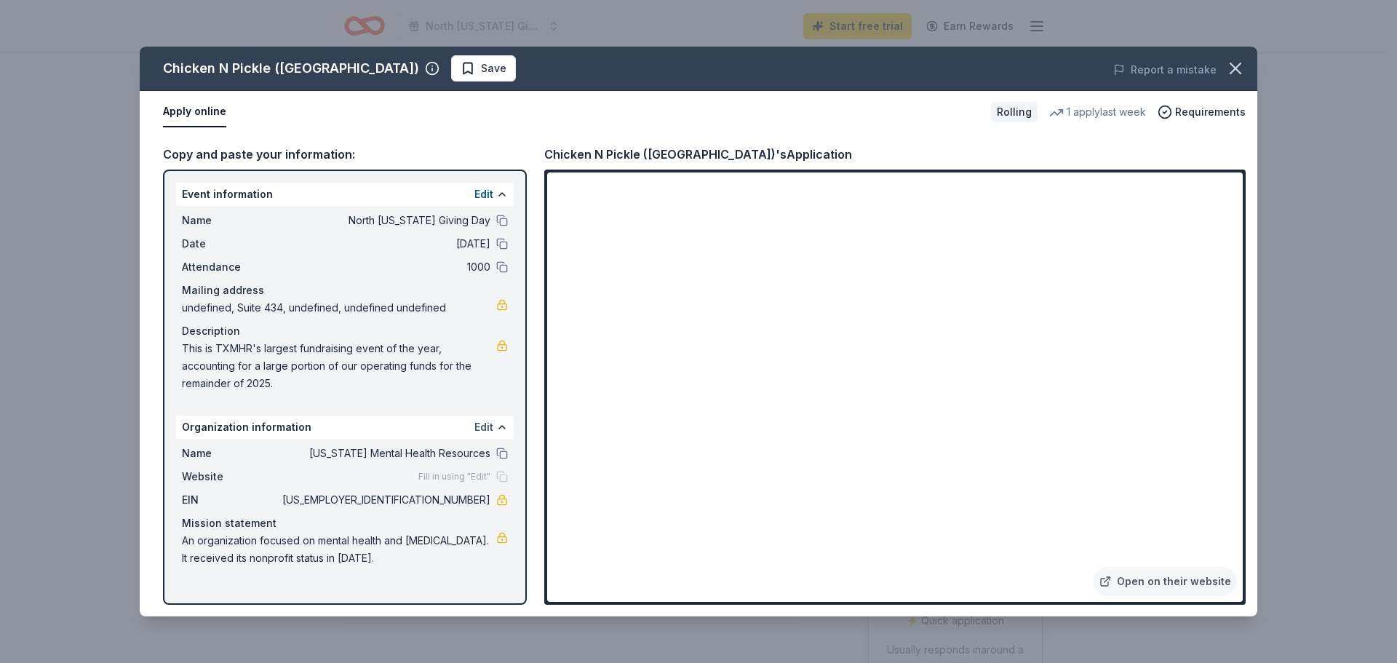
click at [488, 429] on button "Edit" at bounding box center [484, 426] width 19 height 17
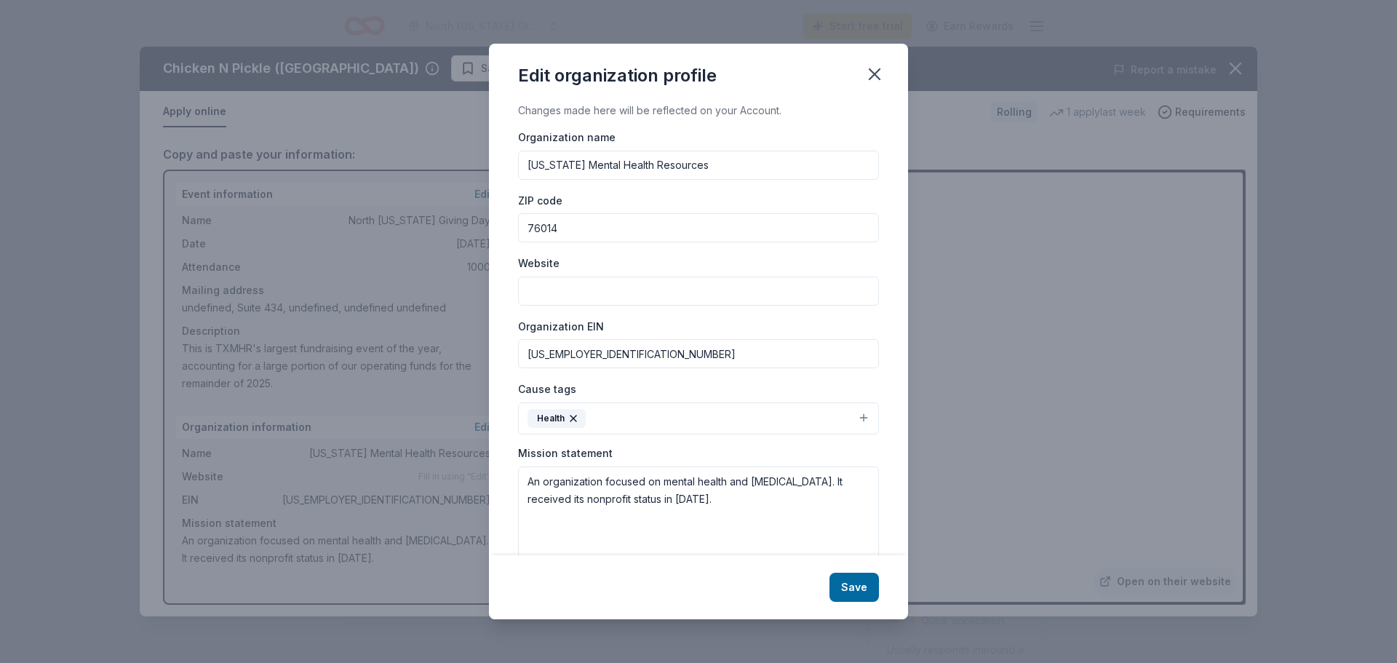
paste input "[URL][DOMAIN_NAME]"
type input "[URL][DOMAIN_NAME]"
click at [852, 587] on button "Save" at bounding box center [854, 587] width 49 height 29
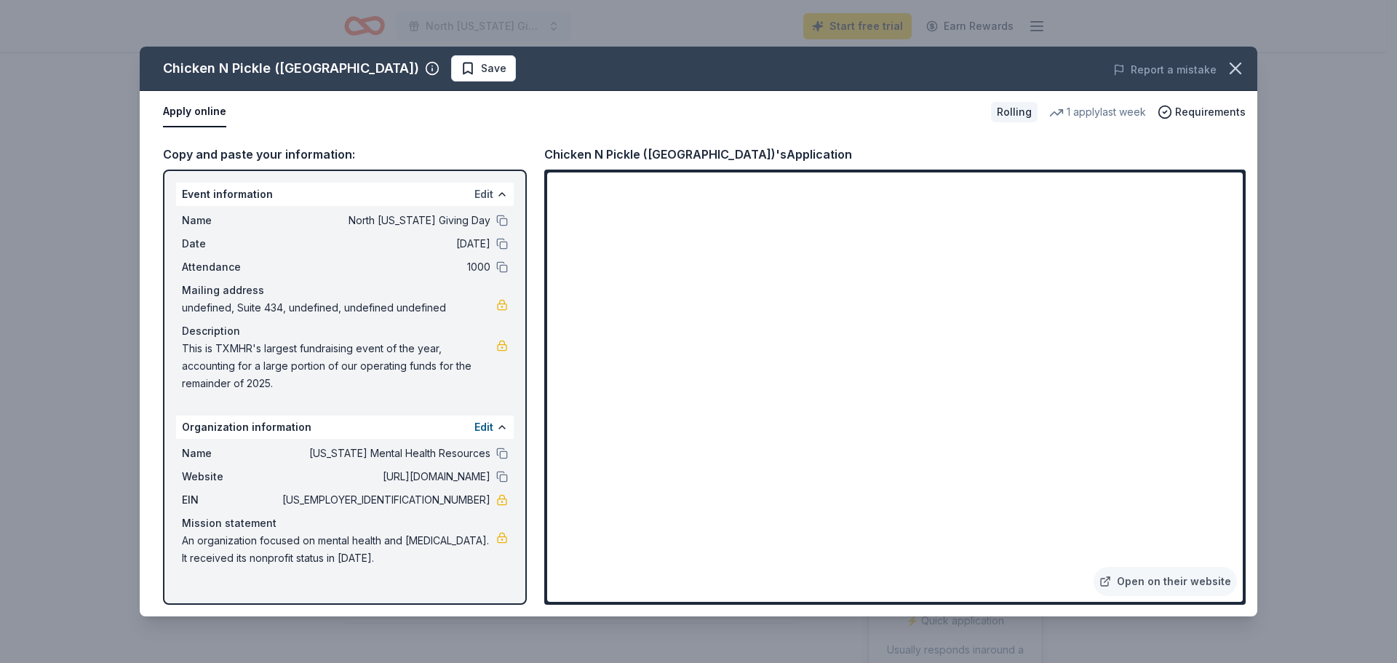
click at [482, 197] on button "Edit" at bounding box center [484, 194] width 19 height 17
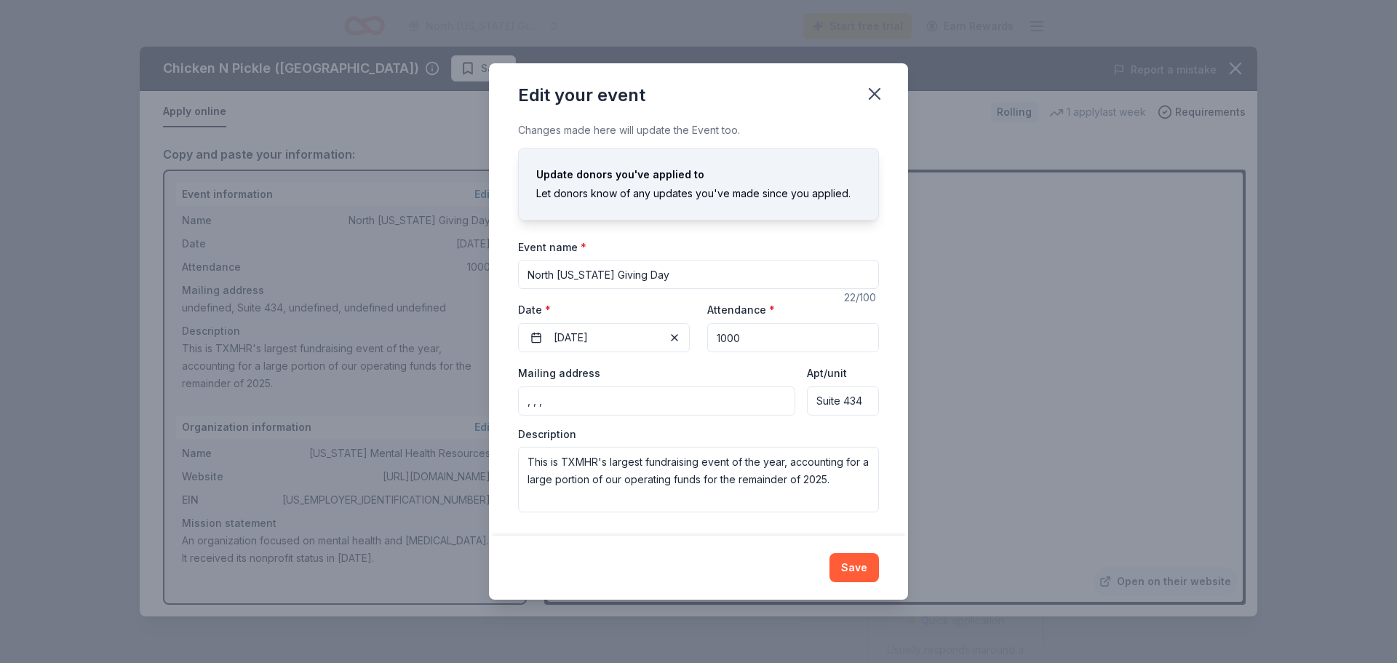
click at [576, 404] on input ", , ," at bounding box center [656, 400] width 277 height 29
drag, startPoint x: 575, startPoint y: 403, endPoint x: 490, endPoint y: 400, distance: 85.2
click at [490, 400] on div "Changes made here will update the Event too. Update donors you've applied to Le…" at bounding box center [698, 329] width 419 height 414
type input "250 West Arbrook Boulevard, Arlington, TX, 76014"
click at [528, 459] on textarea "This is TXMHR's largest fundraising event of the year, accounting for a large p…" at bounding box center [698, 480] width 361 height 66
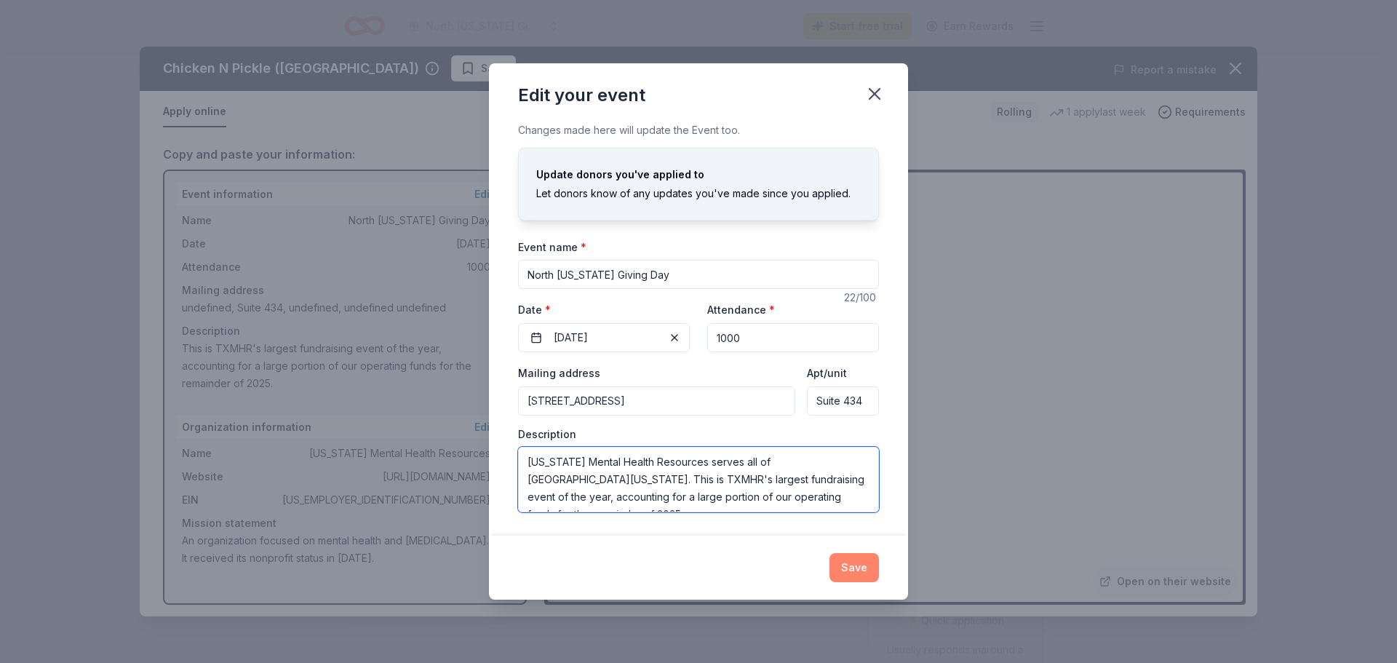
type textarea "[US_STATE] Mental Health Resources serves all of [GEOGRAPHIC_DATA][US_STATE]. T…"
click at [863, 561] on button "Save" at bounding box center [854, 567] width 49 height 29
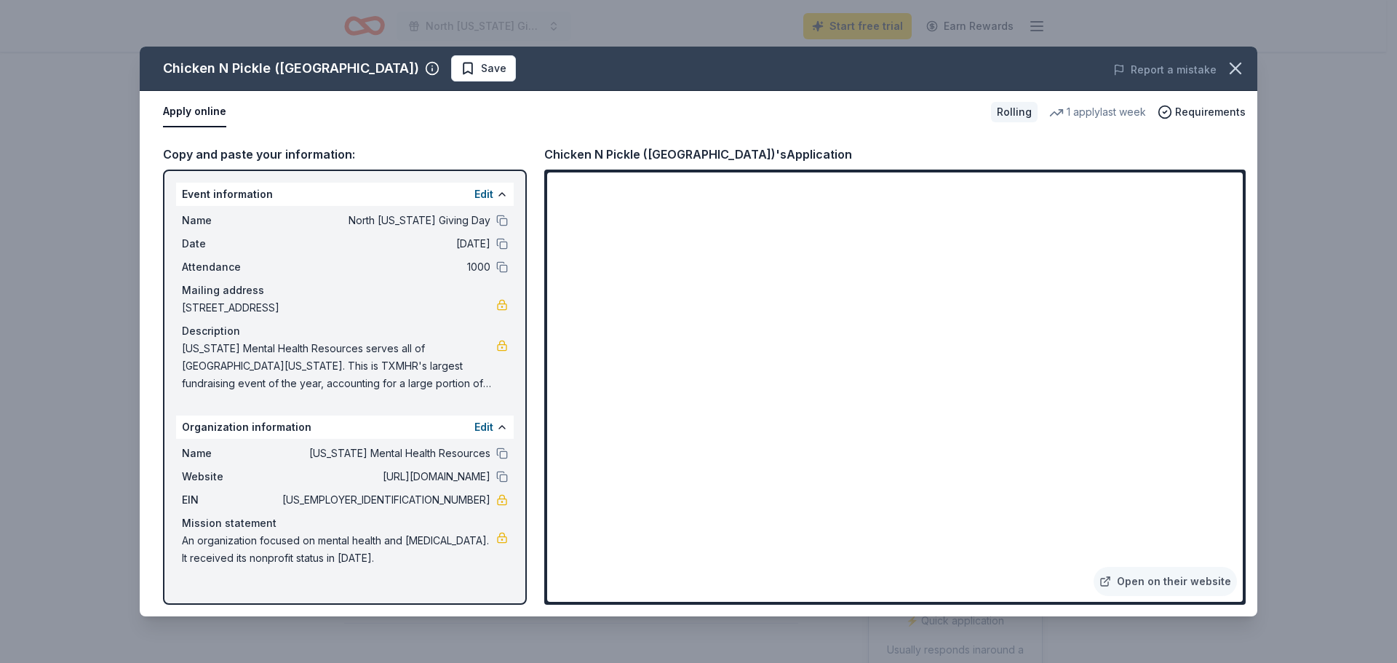
click at [464, 346] on span "[US_STATE] Mental Health Resources serves all of [GEOGRAPHIC_DATA][US_STATE]. T…" at bounding box center [339, 366] width 314 height 52
drag, startPoint x: 464, startPoint y: 346, endPoint x: 477, endPoint y: 363, distance: 21.8
click at [477, 363] on span "[US_STATE] Mental Health Resources serves all of [GEOGRAPHIC_DATA][US_STATE]. T…" at bounding box center [339, 366] width 314 height 52
click at [481, 68] on span "Save" at bounding box center [493, 68] width 25 height 17
click at [1239, 64] on icon "button" at bounding box center [1236, 68] width 20 height 20
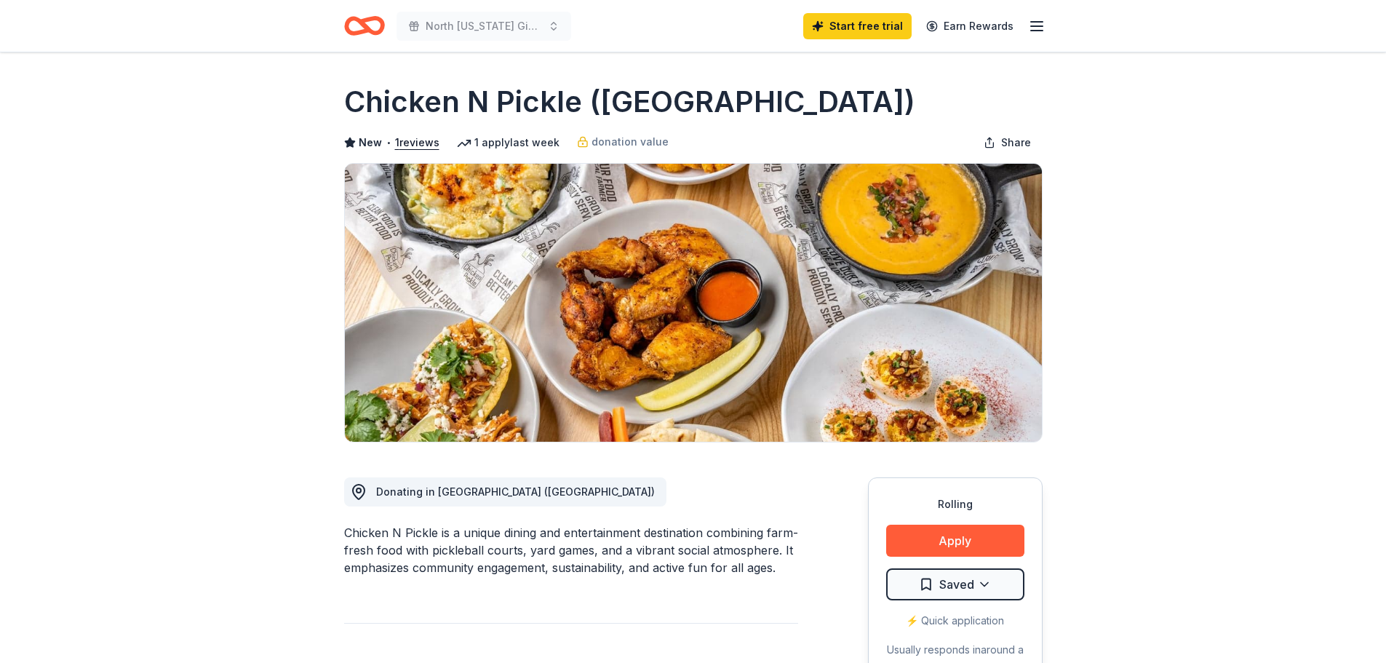
click at [360, 22] on icon "Home" at bounding box center [371, 25] width 23 height 15
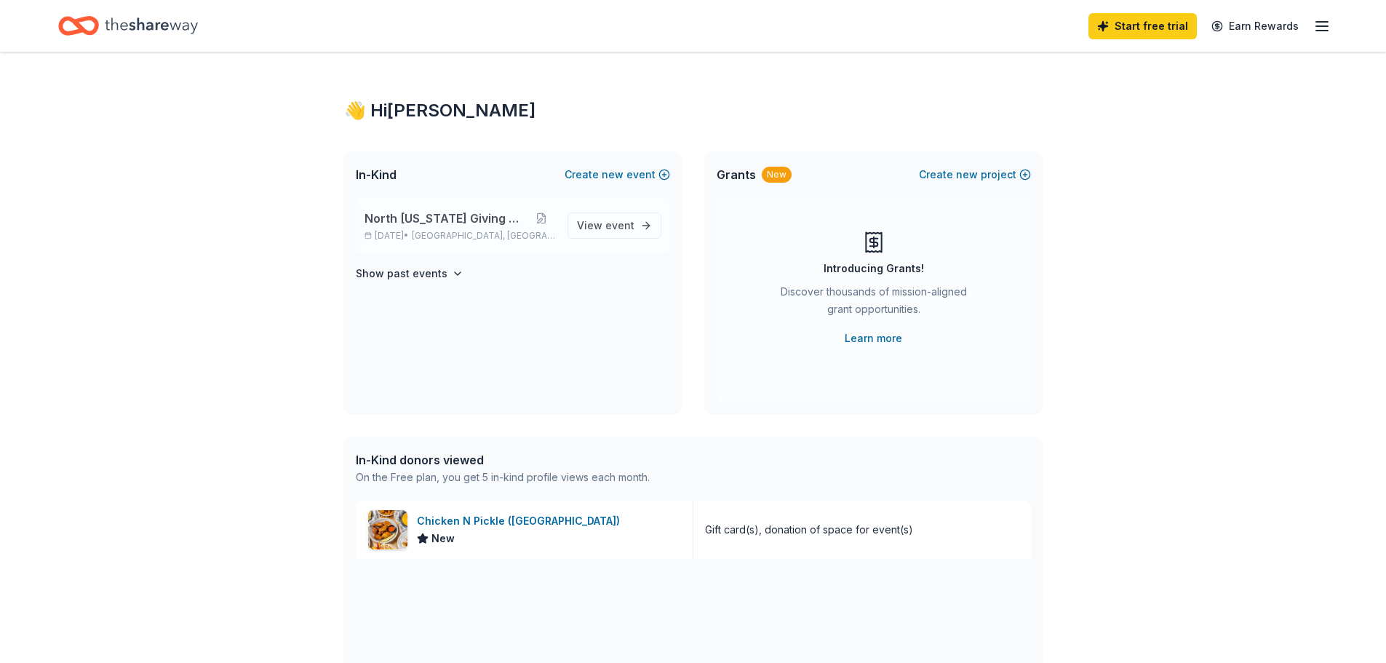
click at [410, 227] on div "North Texas Giving Day Sep 18, 2025 • Arlington, TX" at bounding box center [460, 226] width 191 height 32
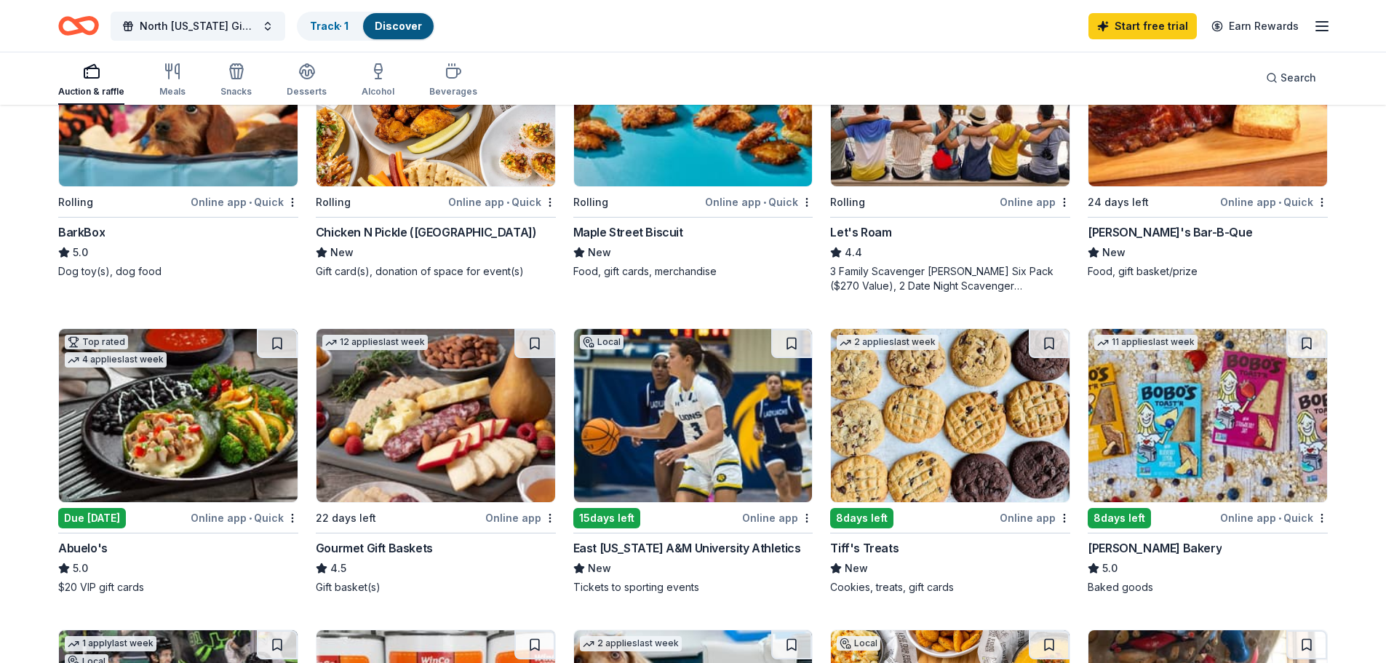
scroll to position [582, 0]
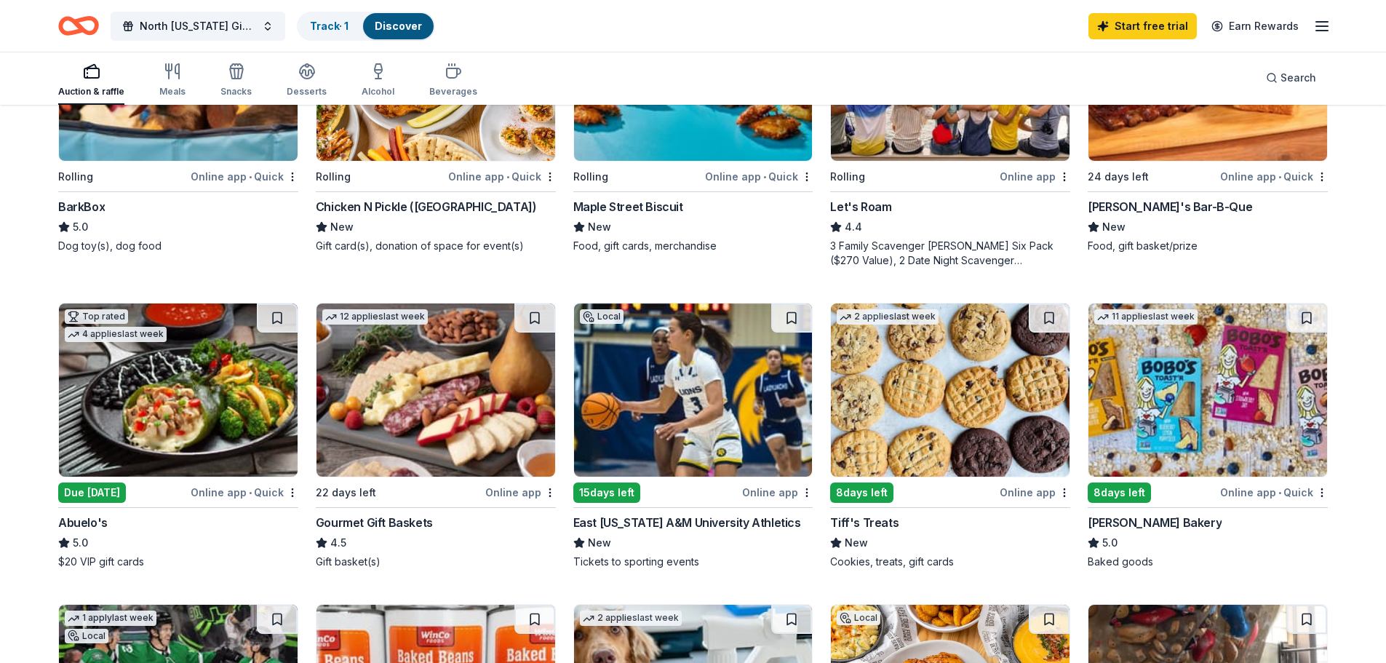
click at [159, 488] on div "Due [DATE]" at bounding box center [123, 492] width 130 height 18
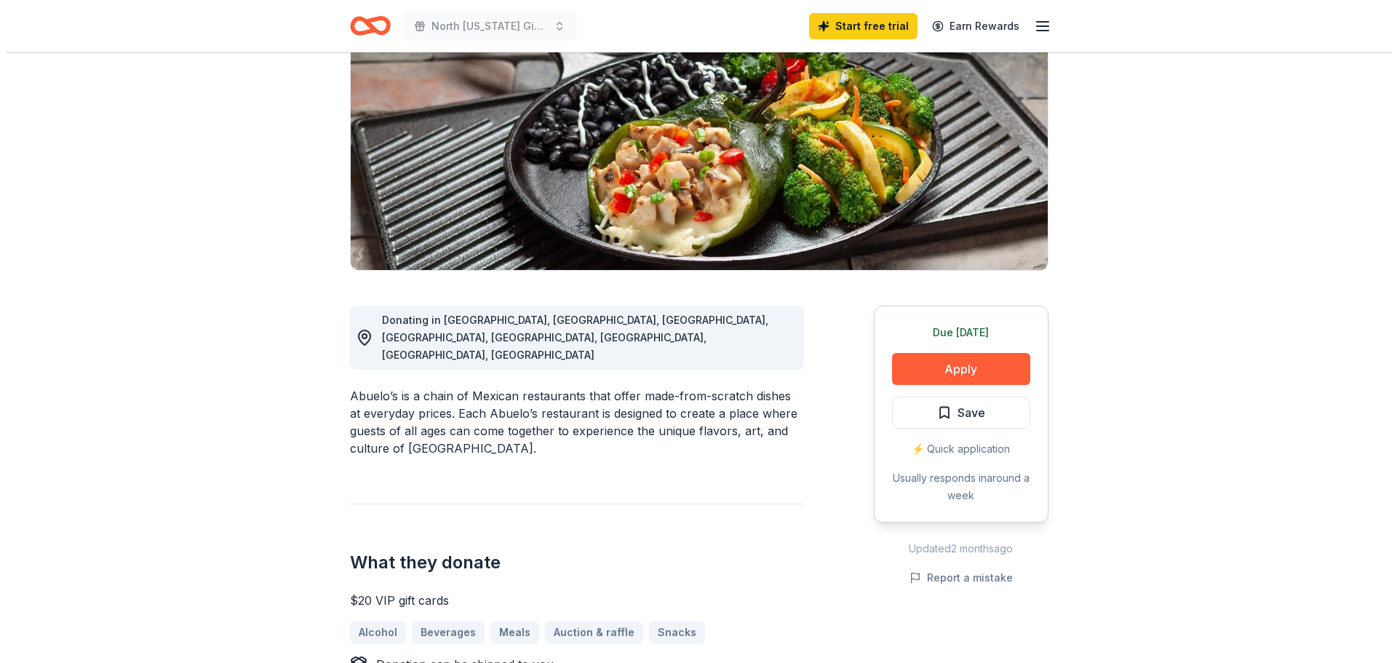
scroll to position [218, 0]
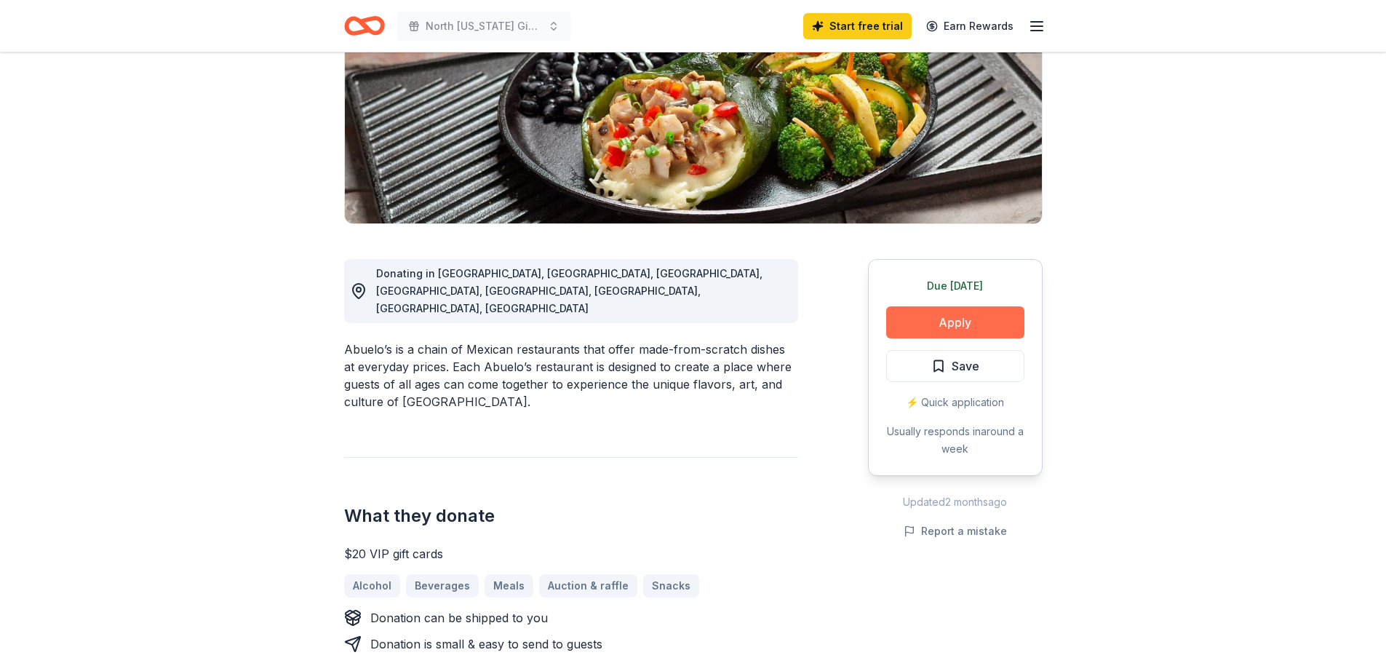
click at [967, 317] on button "Apply" at bounding box center [955, 322] width 138 height 32
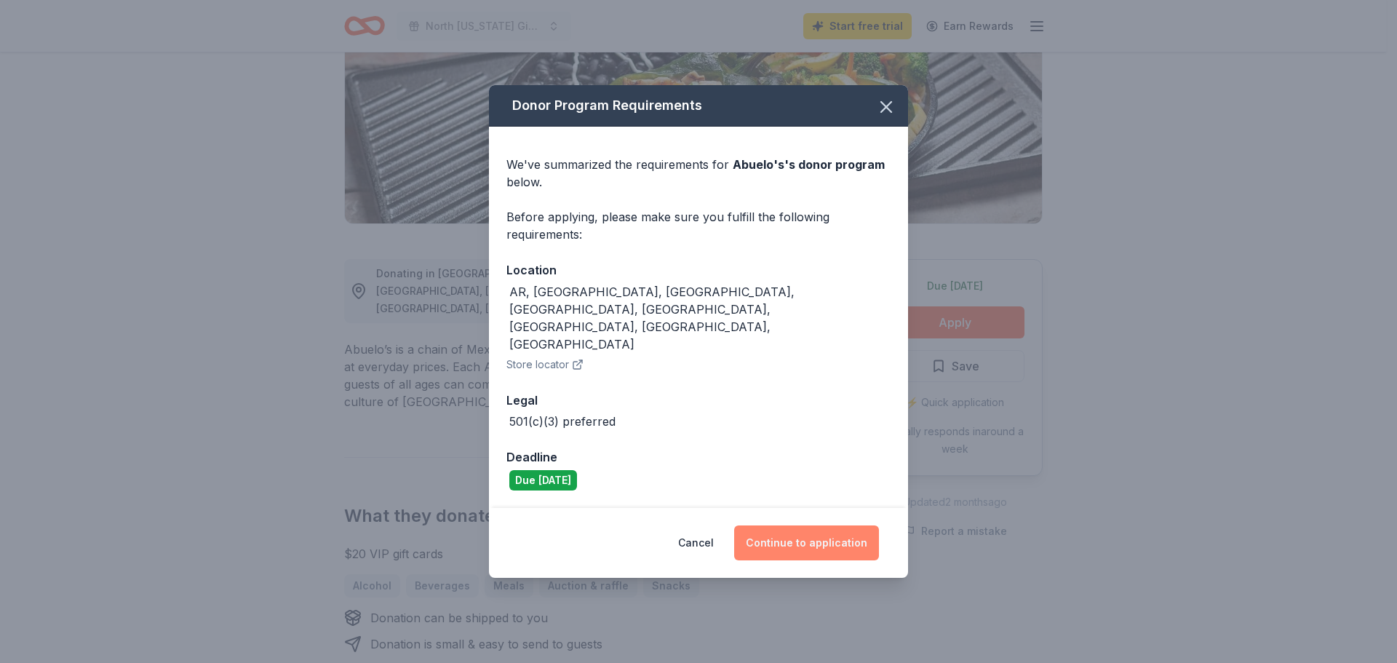
click at [828, 525] on button "Continue to application" at bounding box center [806, 542] width 145 height 35
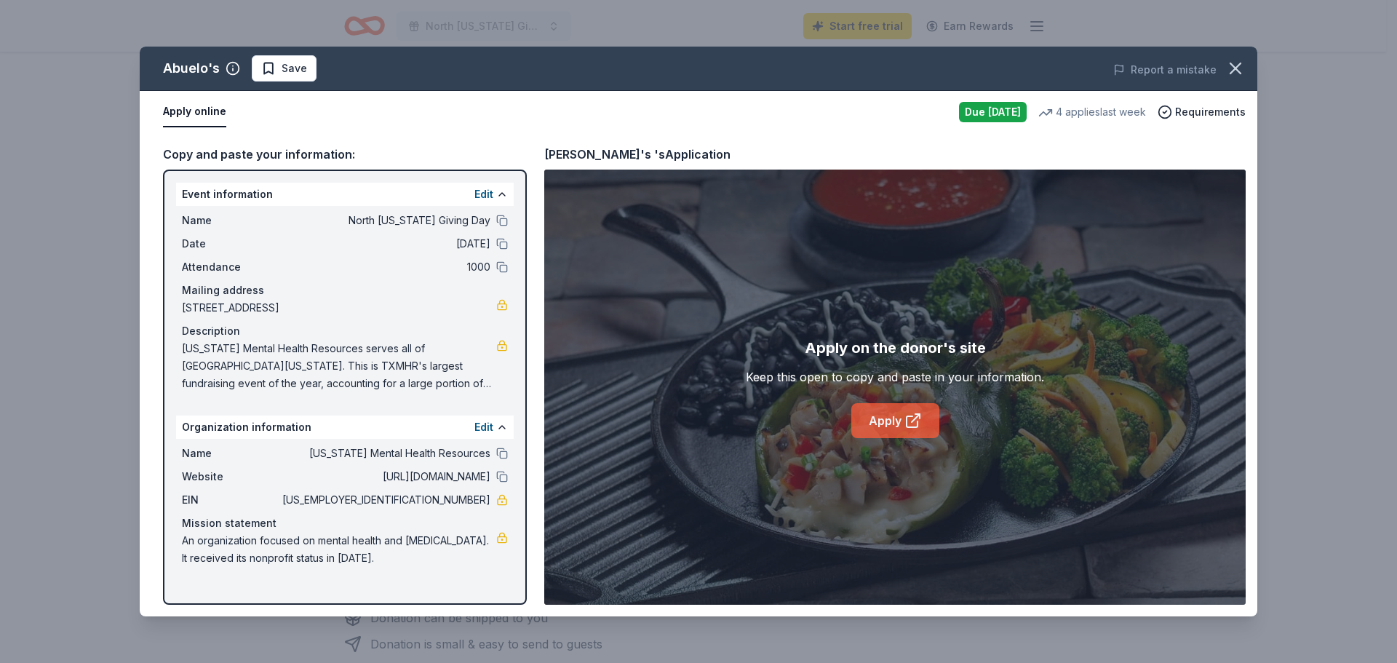
click at [892, 411] on link "Apply" at bounding box center [896, 420] width 88 height 35
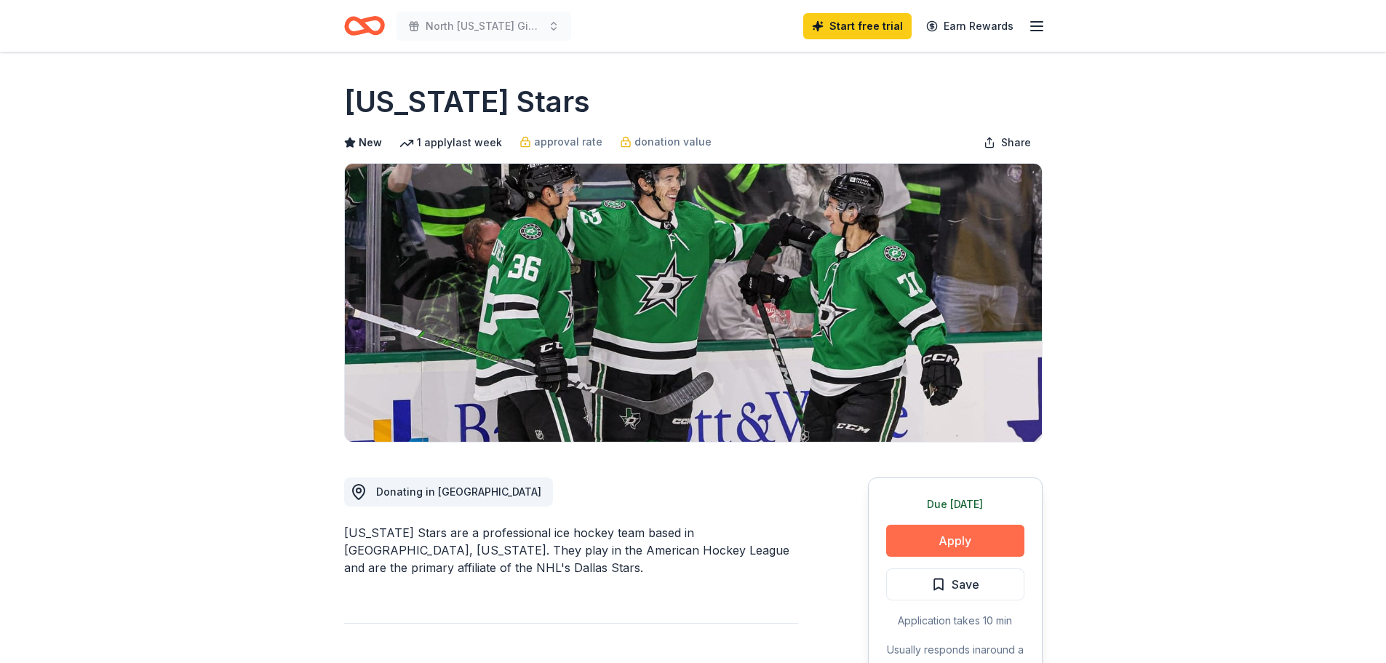
click at [961, 536] on button "Apply" at bounding box center [955, 541] width 138 height 32
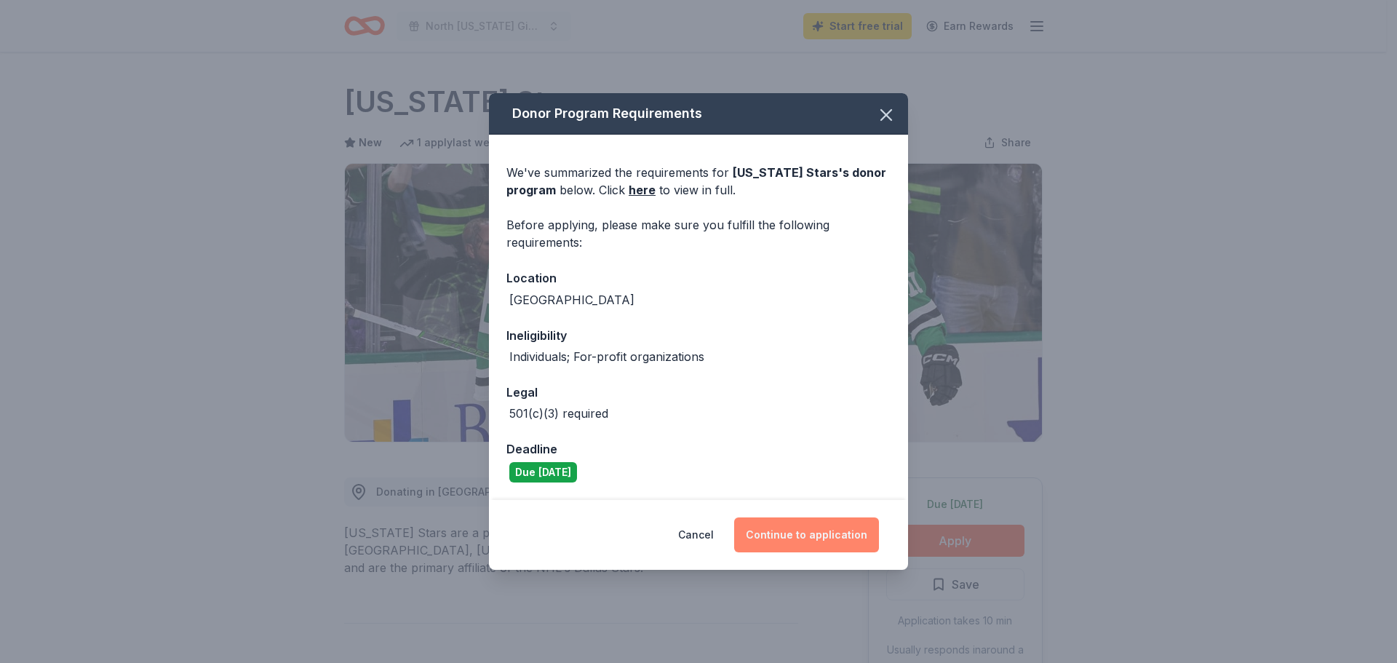
click at [784, 531] on button "Continue to application" at bounding box center [806, 534] width 145 height 35
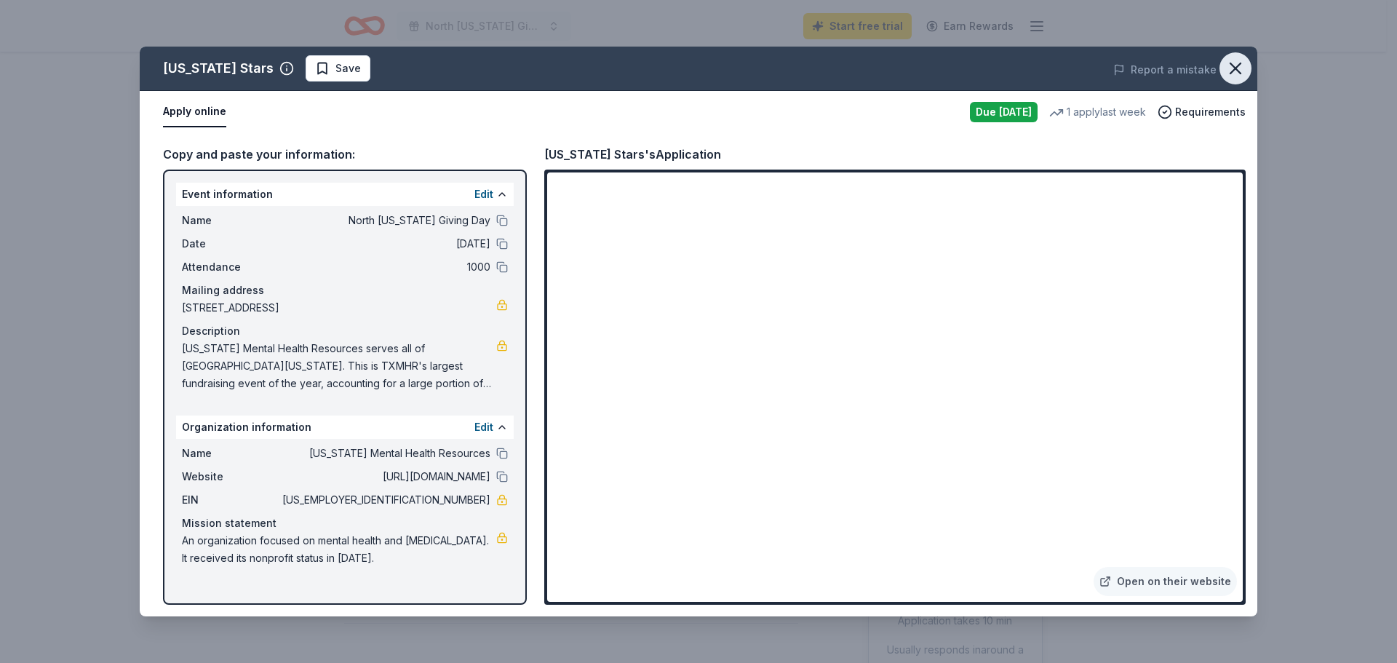
click at [1237, 66] on icon "button" at bounding box center [1236, 68] width 20 height 20
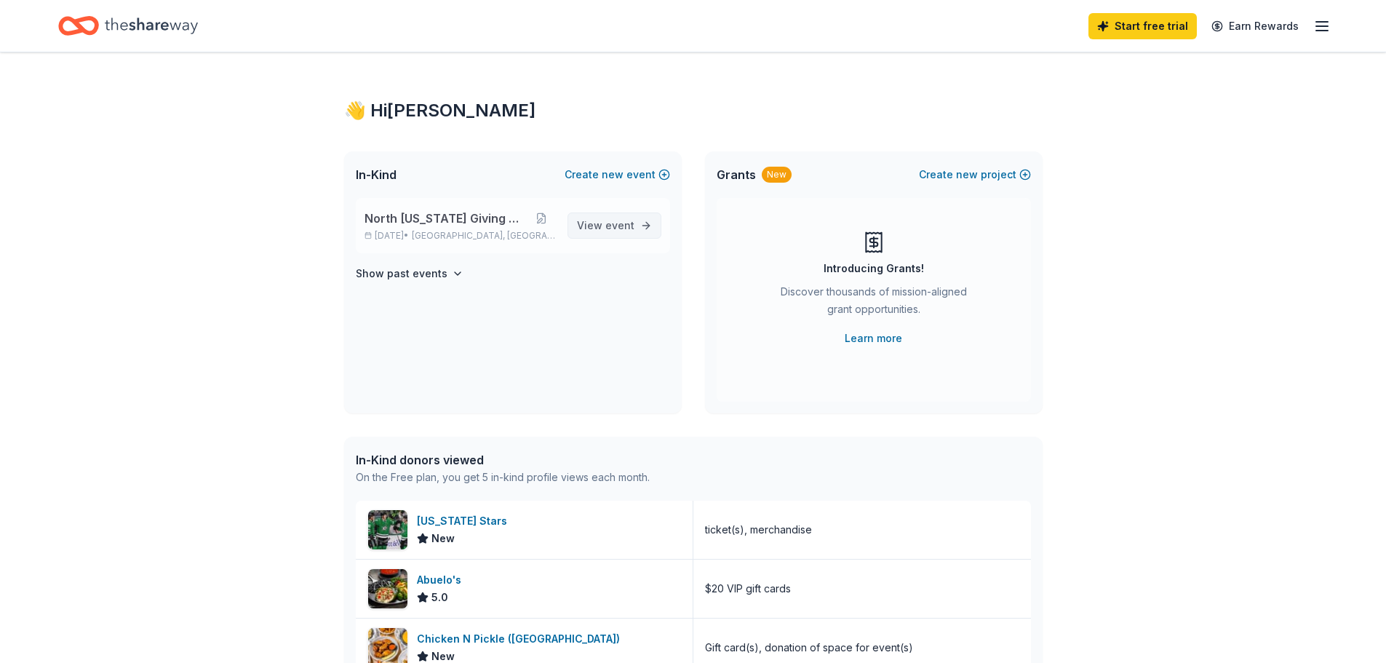
click at [620, 226] on span "event" at bounding box center [620, 225] width 29 height 12
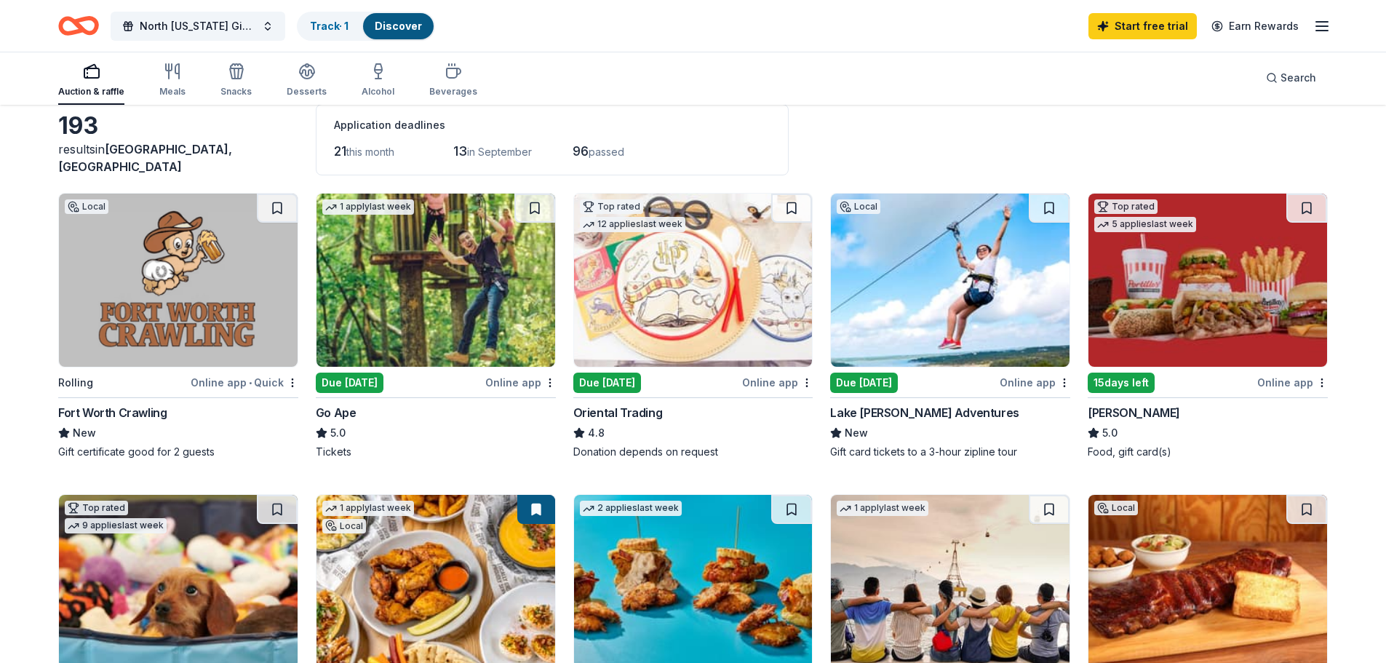
scroll to position [73, 0]
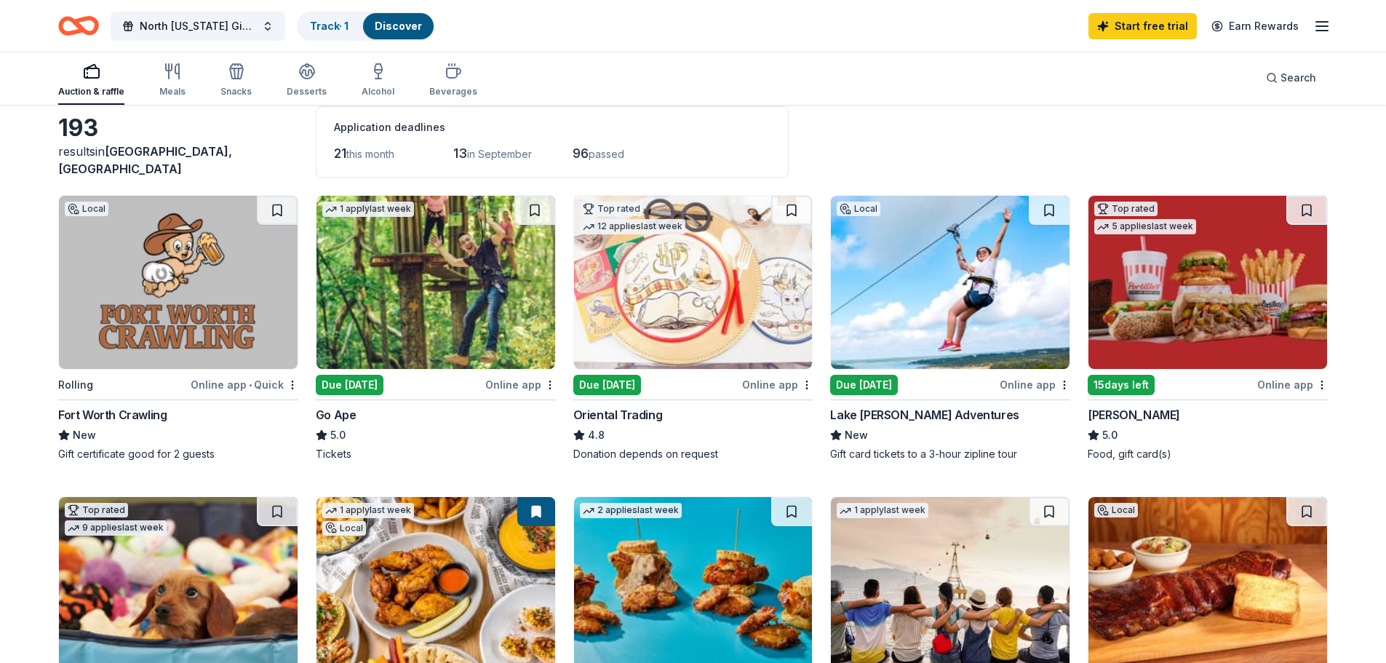
click at [951, 309] on img at bounding box center [950, 282] width 239 height 173
click at [918, 306] on img at bounding box center [950, 282] width 239 height 173
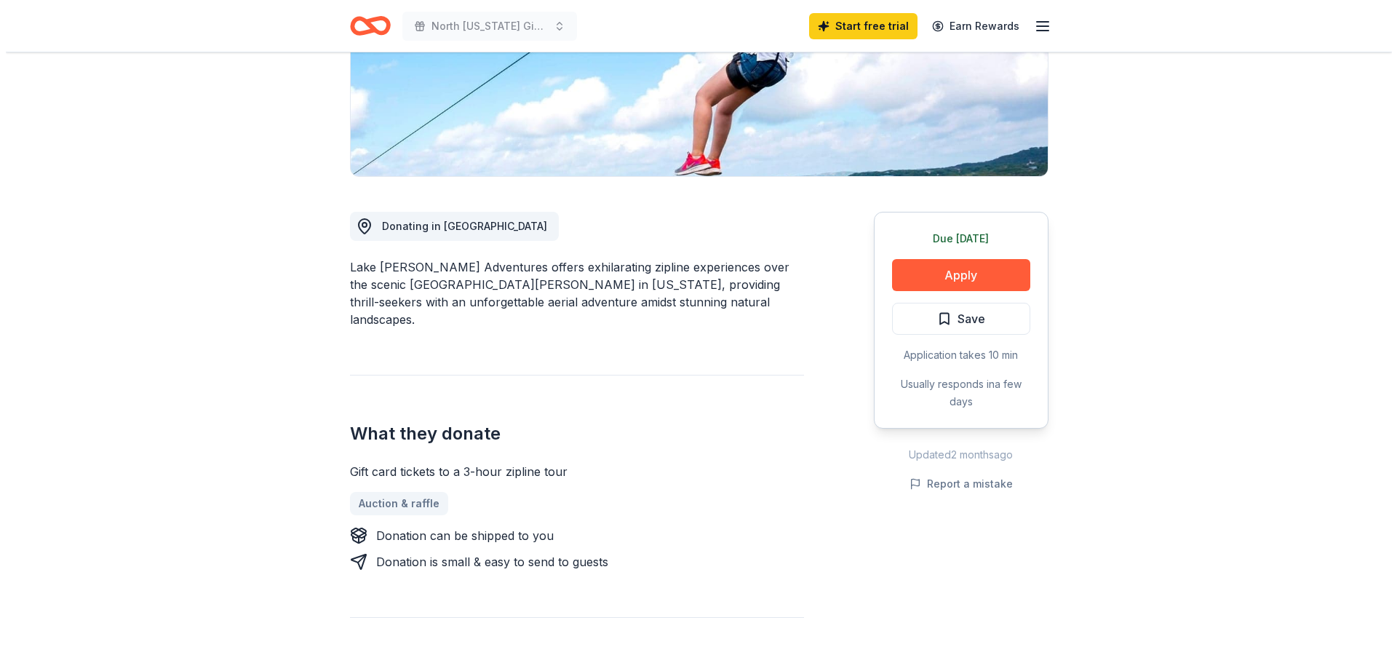
scroll to position [291, 0]
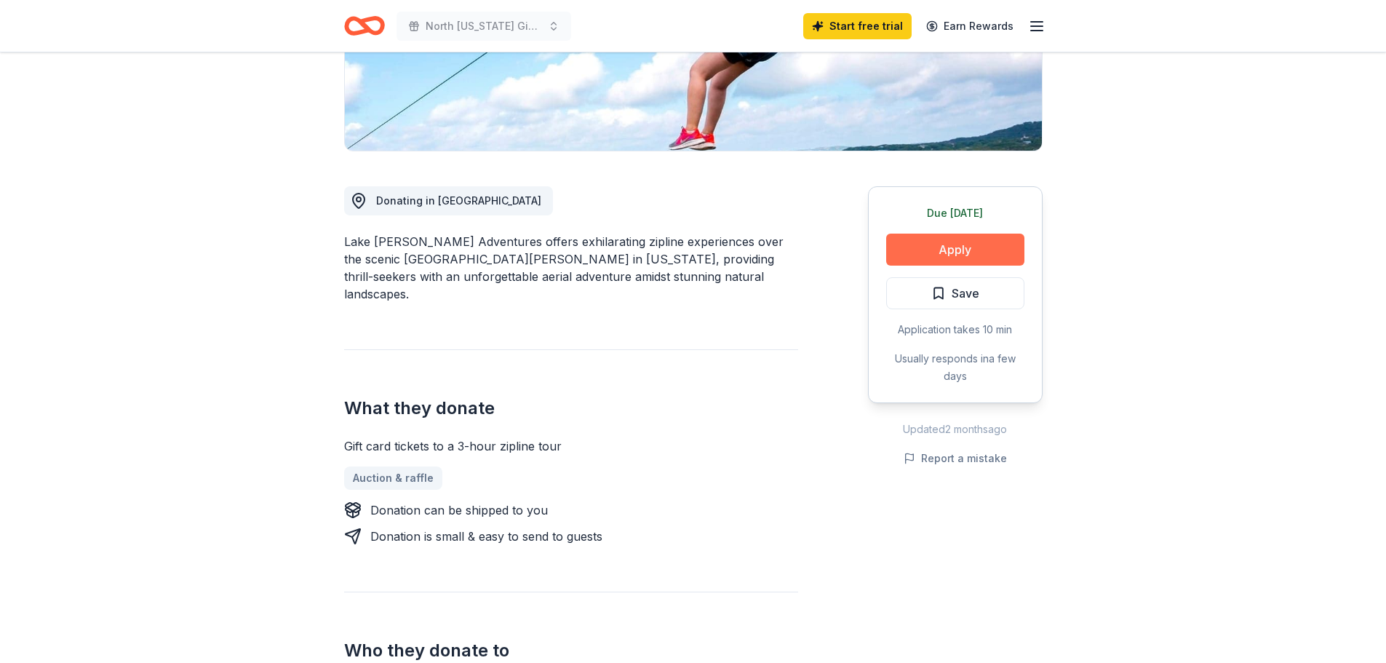
click at [967, 245] on button "Apply" at bounding box center [955, 250] width 138 height 32
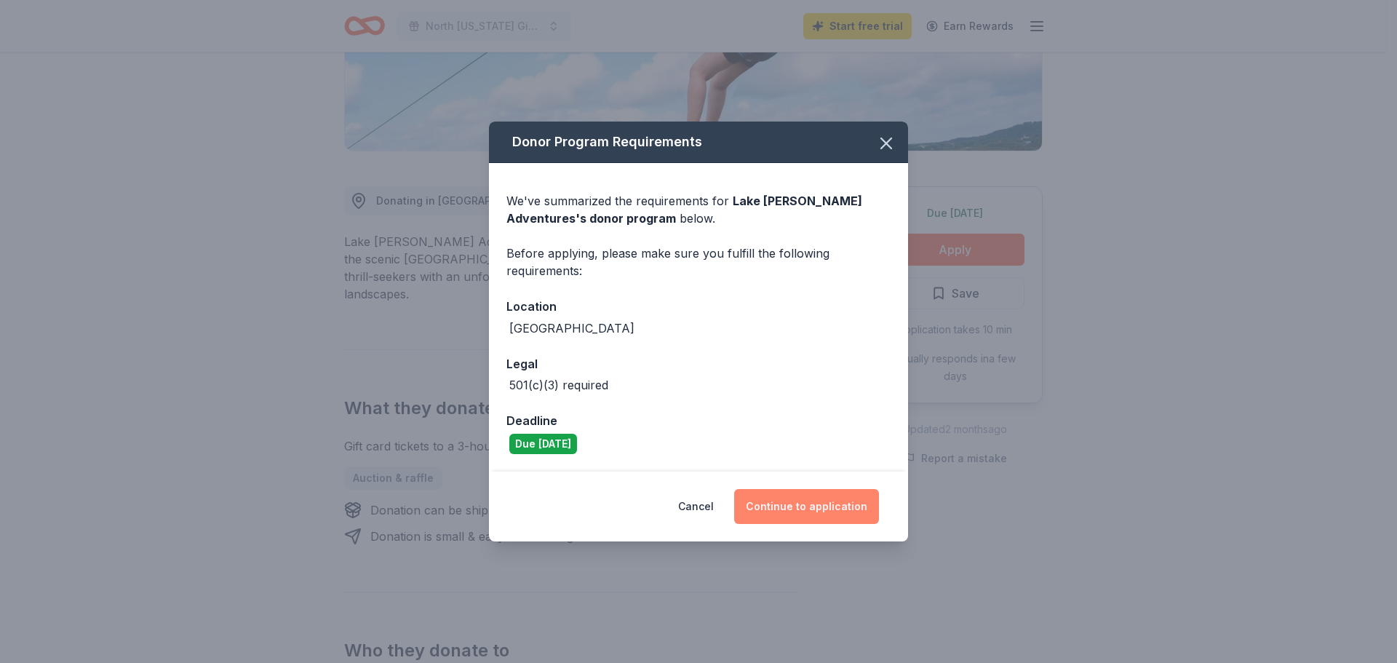
click at [808, 505] on button "Continue to application" at bounding box center [806, 506] width 145 height 35
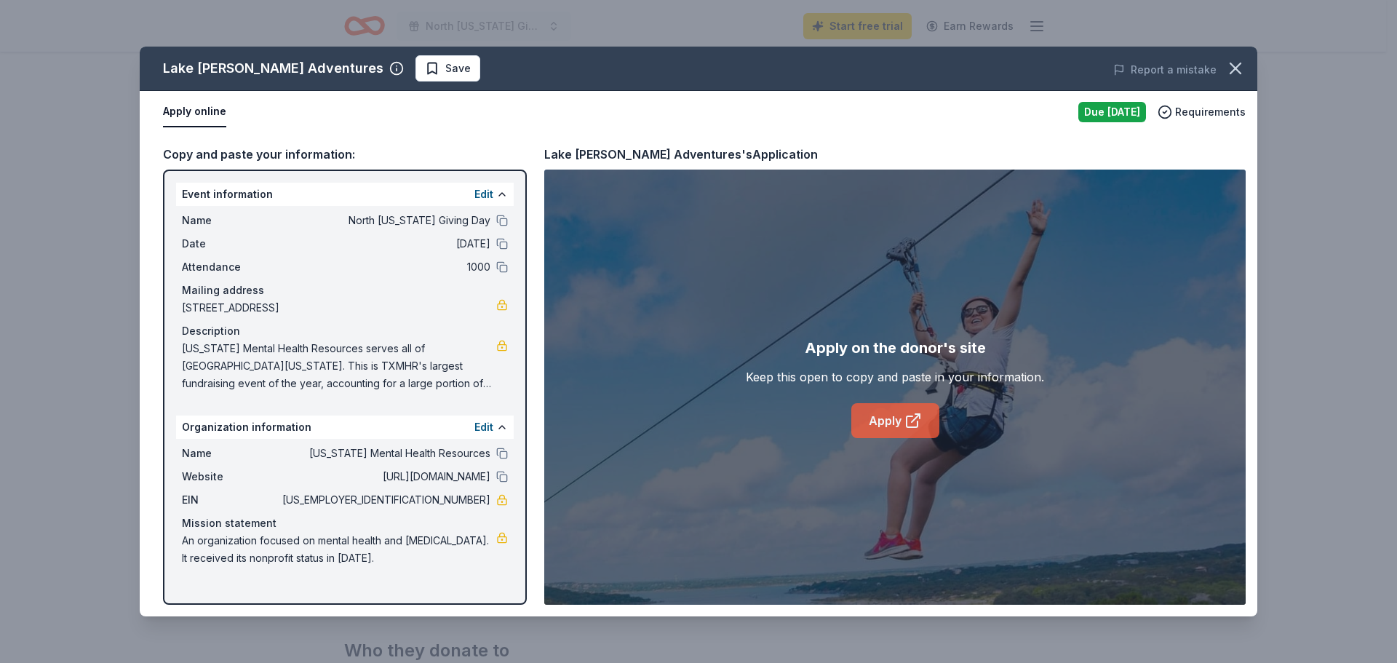
click at [878, 418] on link "Apply" at bounding box center [896, 420] width 88 height 35
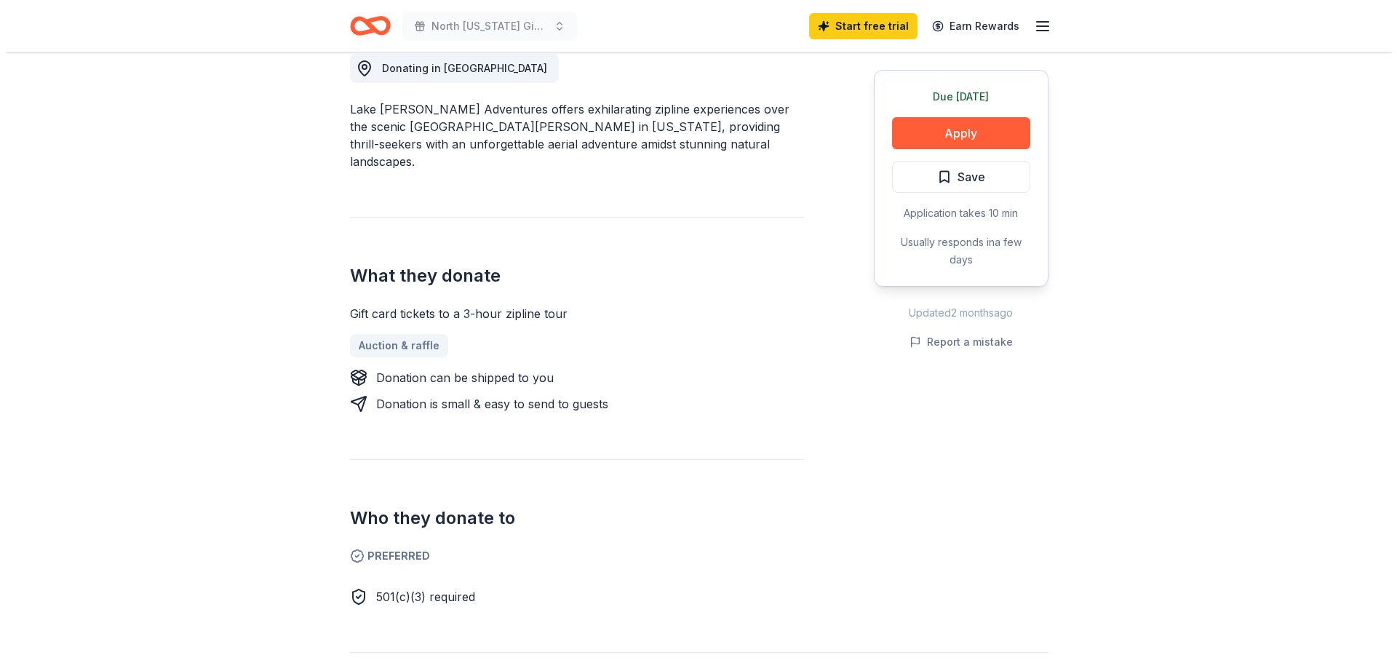
scroll to position [437, 0]
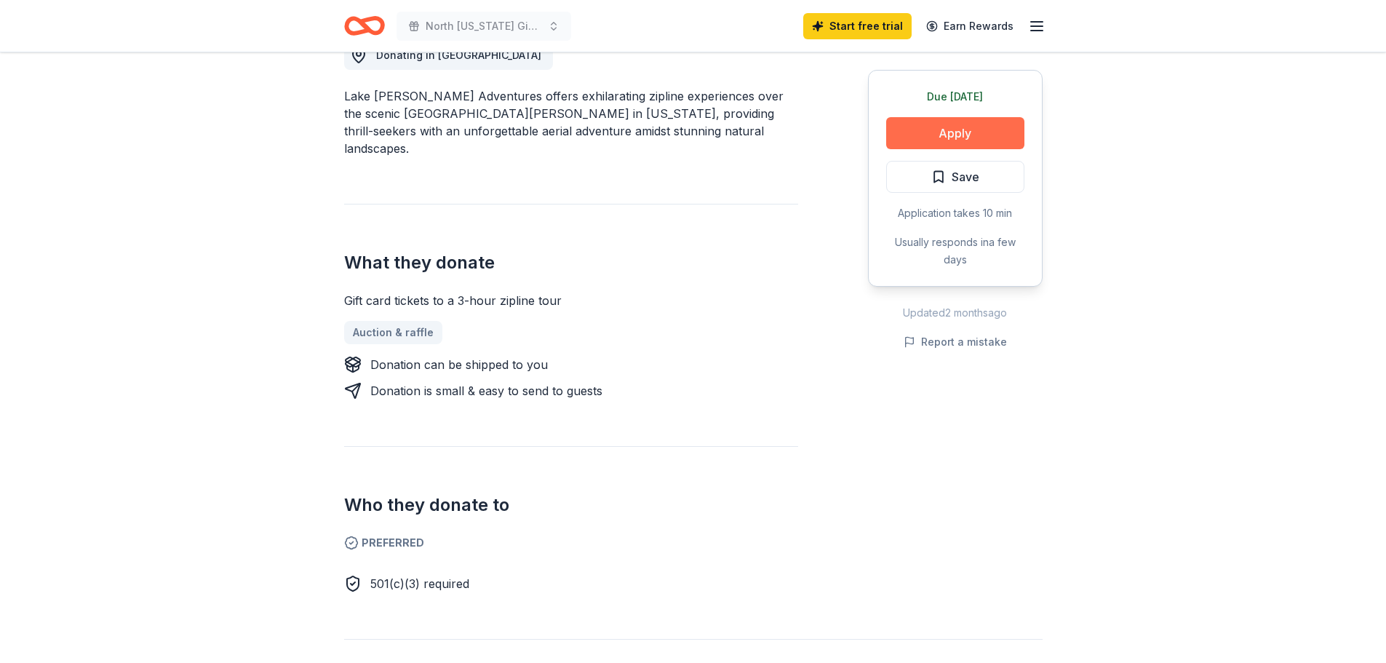
click at [980, 121] on button "Apply" at bounding box center [955, 133] width 138 height 32
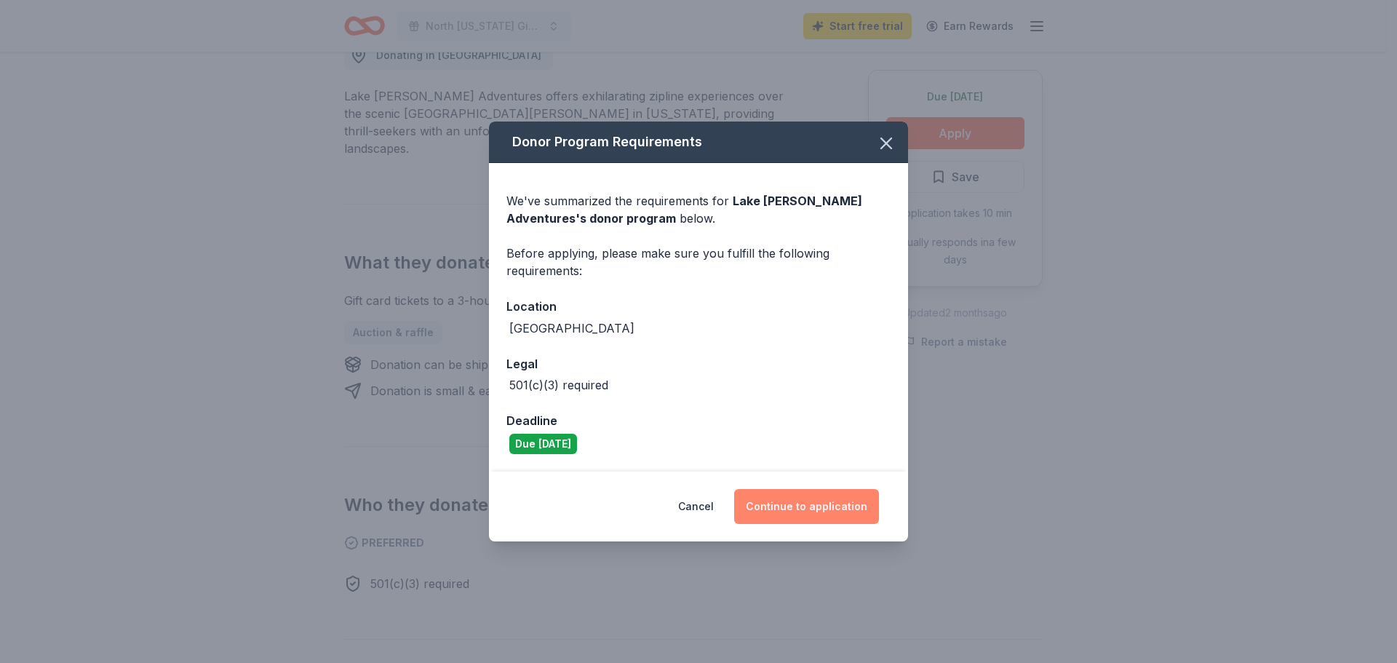
click at [806, 504] on button "Continue to application" at bounding box center [806, 506] width 145 height 35
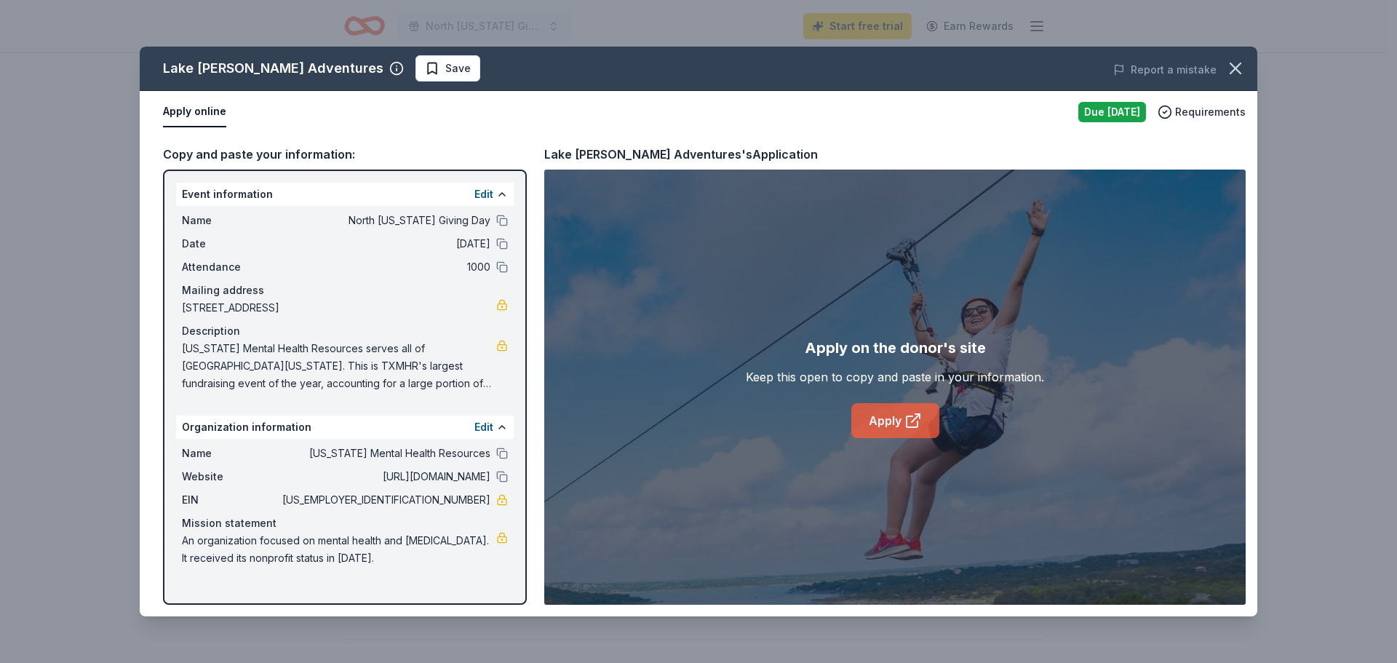
click at [898, 418] on link "Apply" at bounding box center [896, 420] width 88 height 35
